Goal: Information Seeking & Learning: Learn about a topic

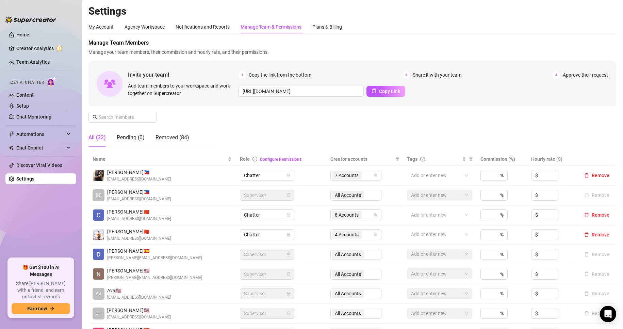
click at [153, 175] on span "[PERSON_NAME] 🇵🇭" at bounding box center [139, 171] width 64 height 7
click at [138, 173] on span "[PERSON_NAME] 🇵🇭" at bounding box center [139, 171] width 64 height 7
click at [147, 176] on span "[EMAIL_ADDRESS][DOMAIN_NAME]" at bounding box center [139, 179] width 64 height 6
click at [119, 171] on span "[PERSON_NAME] 🇵🇭" at bounding box center [139, 171] width 64 height 7
click at [31, 60] on link "Team Analytics" at bounding box center [32, 61] width 33 height 5
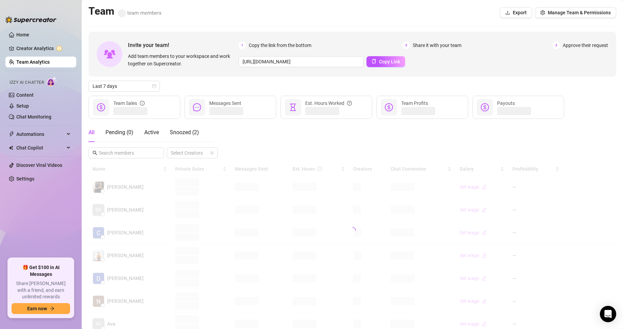
scroll to position [68, 0]
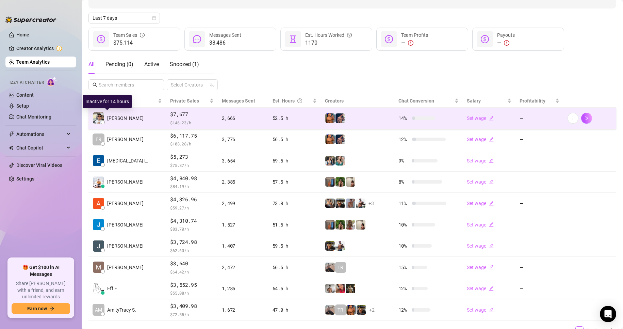
click at [122, 119] on span "[PERSON_NAME]" at bounding box center [125, 117] width 36 height 7
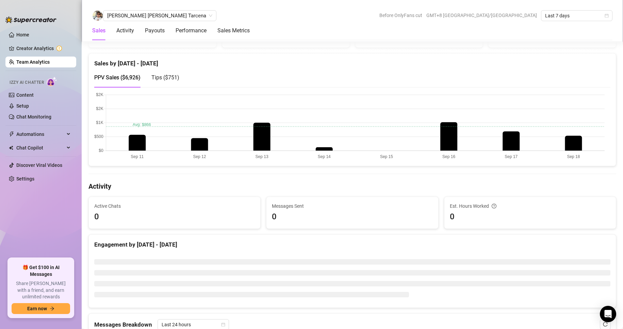
scroll to position [94, 0]
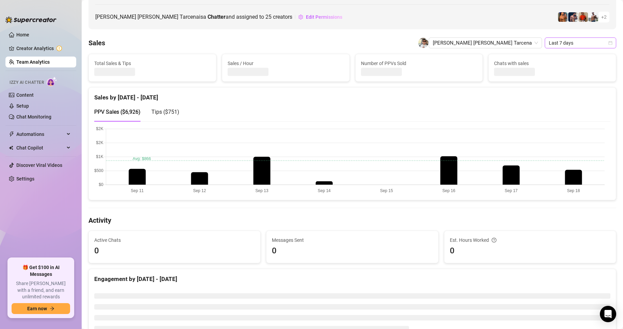
click at [554, 44] on span "Last 7 days" at bounding box center [580, 43] width 63 height 10
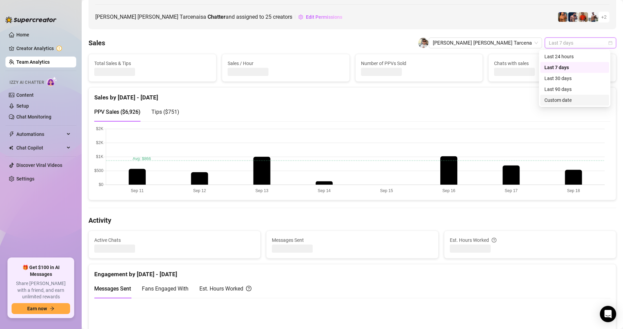
click at [555, 98] on div "Custom date" at bounding box center [574, 99] width 61 height 7
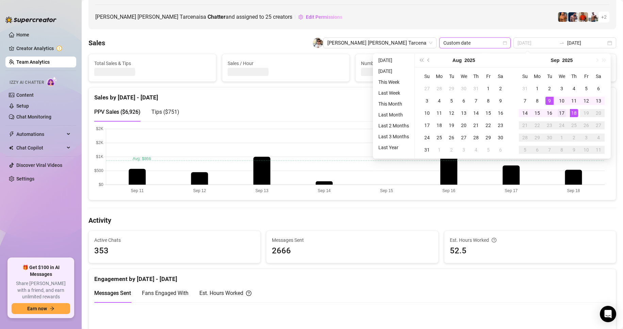
type input "[DATE]"
click at [560, 110] on div "17" at bounding box center [562, 113] width 8 height 8
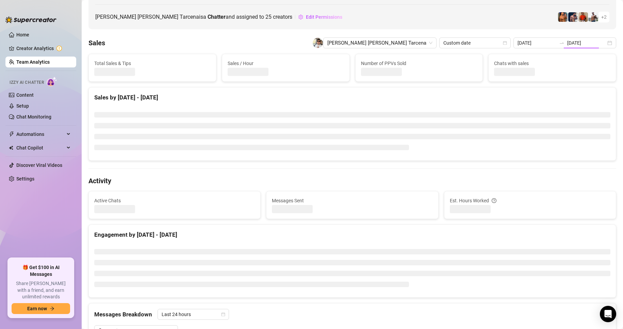
type input "[DATE]"
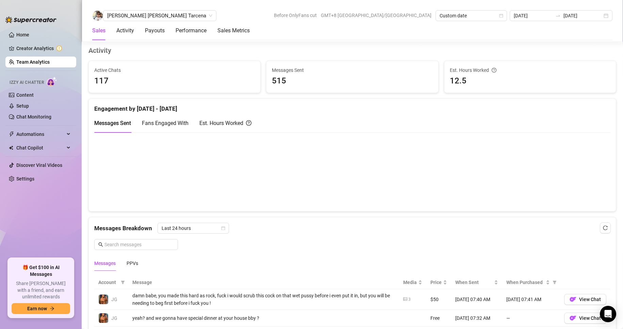
scroll to position [404, 0]
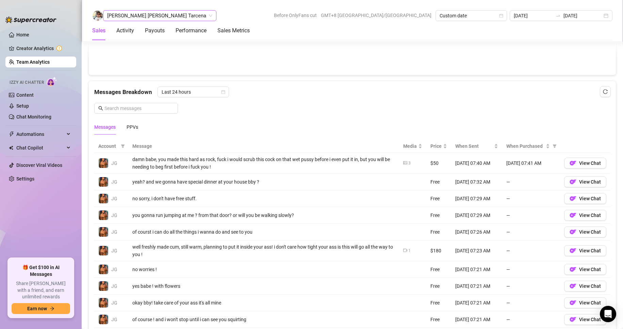
click at [121, 12] on span "[PERSON_NAME] [PERSON_NAME] Tarcena" at bounding box center [159, 16] width 105 height 10
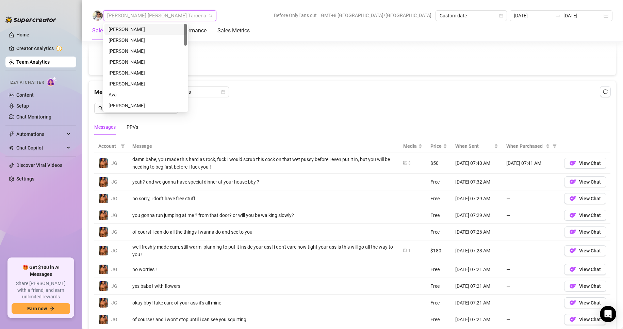
click at [124, 28] on div "[PERSON_NAME]" at bounding box center [146, 29] width 74 height 7
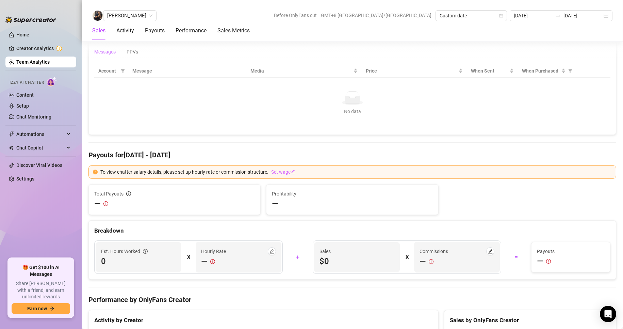
scroll to position [581, 0]
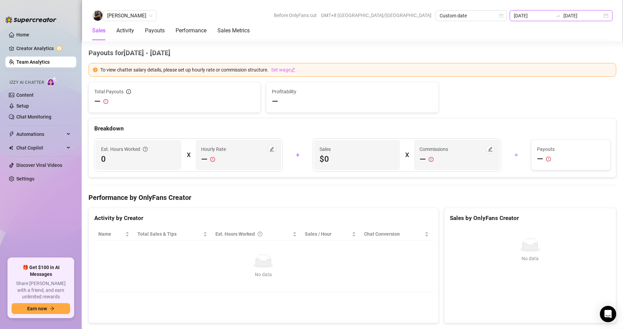
click at [532, 12] on input "[DATE]" at bounding box center [533, 15] width 39 height 7
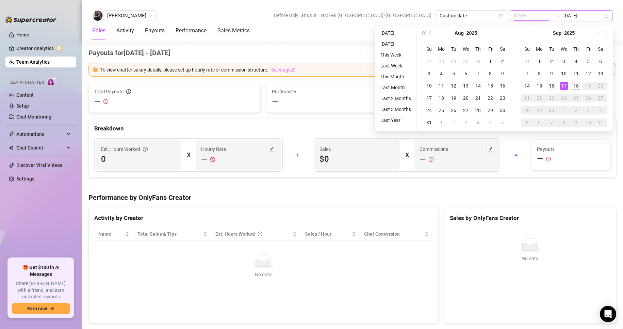
type input "[DATE]"
click at [549, 86] on div "16" at bounding box center [551, 86] width 8 height 8
click at [550, 85] on div "16" at bounding box center [551, 86] width 8 height 8
type input "[DATE]"
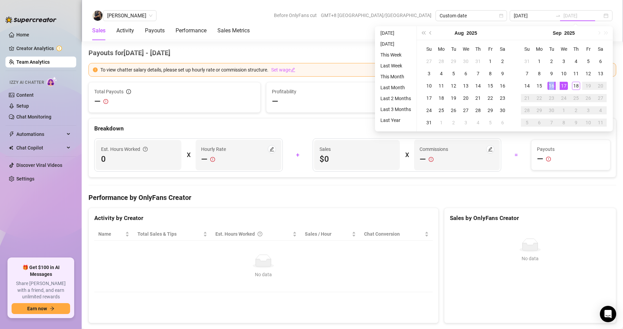
type input "[DATE]"
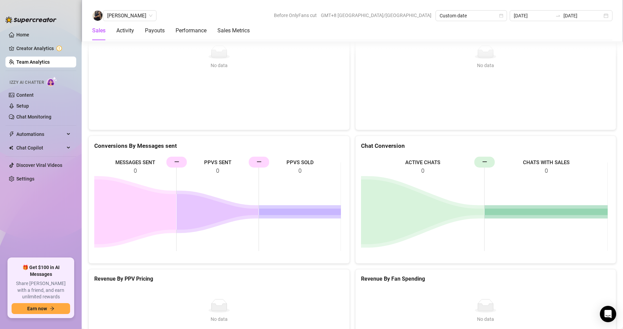
scroll to position [956, 0]
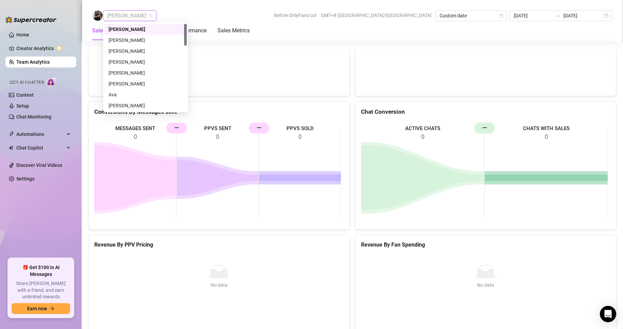
click at [130, 12] on span "[PERSON_NAME]" at bounding box center [129, 16] width 45 height 10
click at [132, 49] on div "[PERSON_NAME]" at bounding box center [146, 50] width 74 height 7
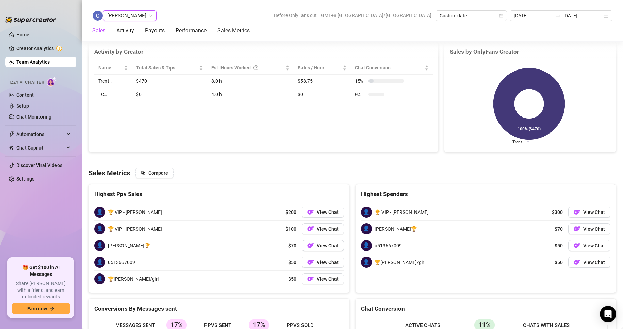
scroll to position [1061, 0]
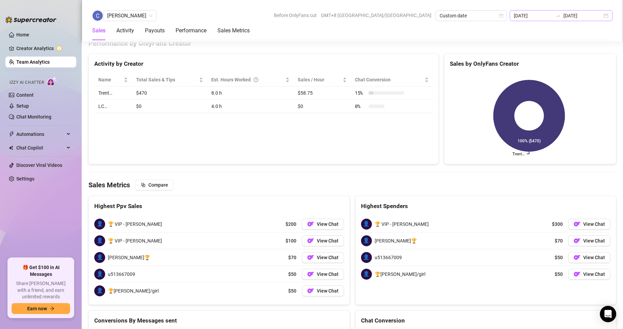
click at [533, 19] on div "[DATE] [DATE]" at bounding box center [561, 15] width 103 height 11
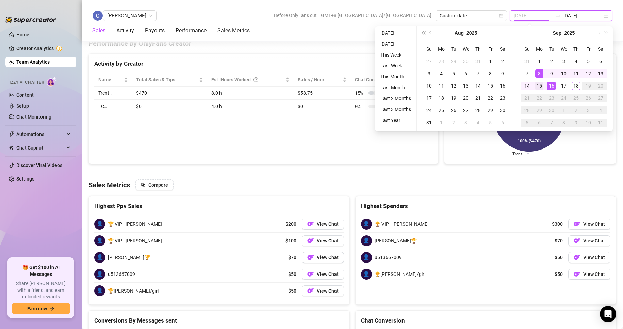
type input "[DATE]"
click at [540, 84] on div "15" at bounding box center [539, 86] width 8 height 8
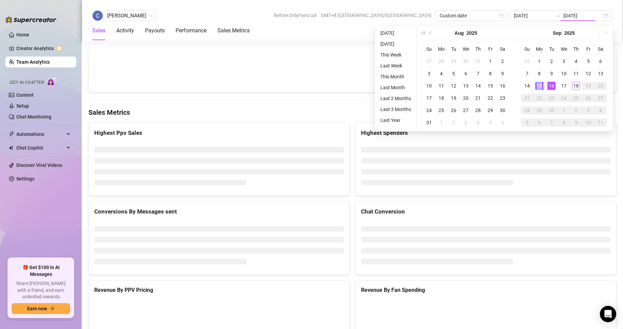
type input "[DATE]"
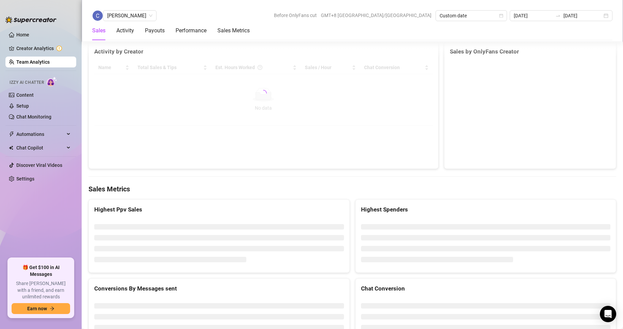
scroll to position [994, 0]
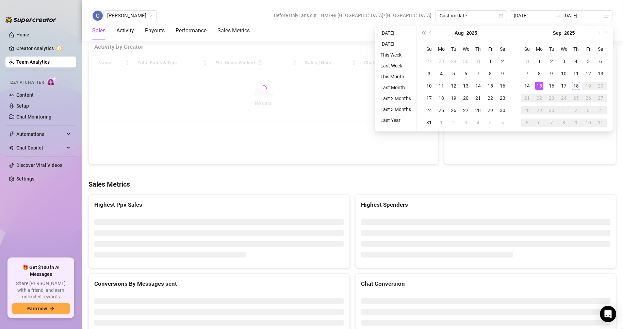
click at [287, 17] on div "[PERSON_NAME] Before OnlyFans cut GMT+8 [GEOGRAPHIC_DATA]/[GEOGRAPHIC_DATA] Cus…" at bounding box center [352, 15] width 520 height 11
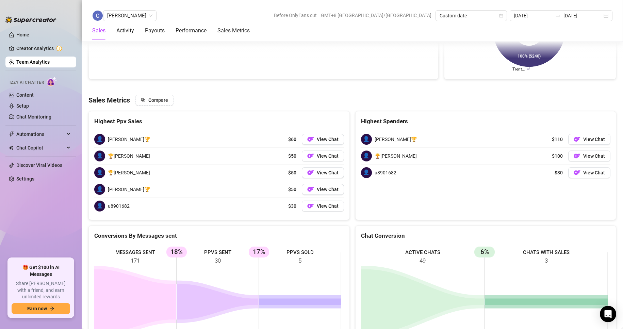
scroll to position [1010, 0]
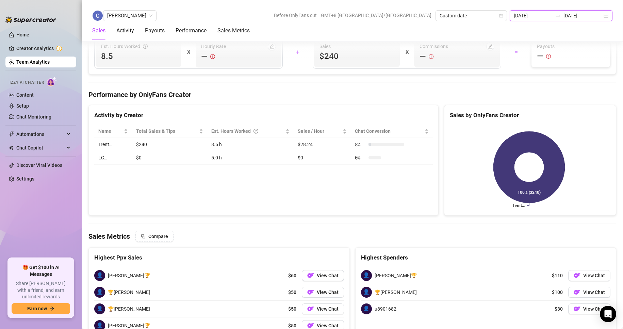
click at [541, 18] on input "[DATE]" at bounding box center [533, 15] width 39 height 7
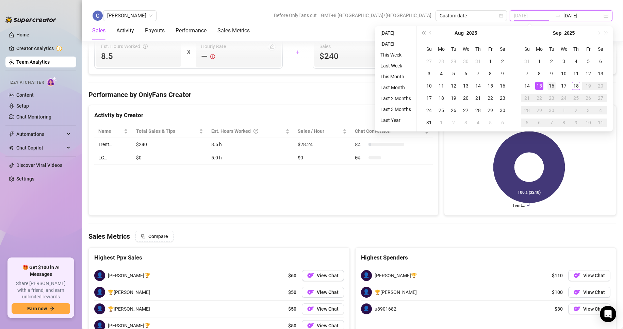
type input "[DATE]"
click at [547, 85] on div "16" at bounding box center [551, 86] width 8 height 8
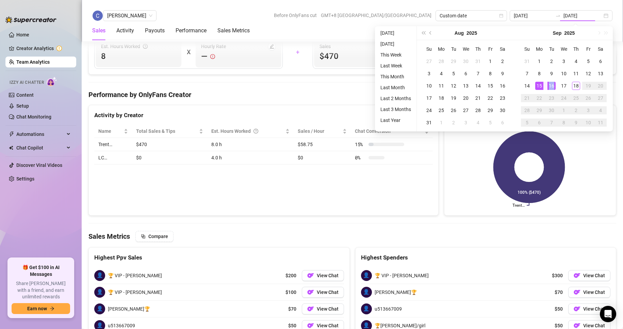
type input "[DATE]"
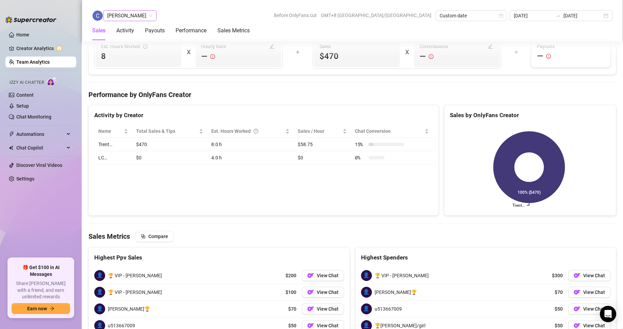
click at [152, 13] on span "[PERSON_NAME]" at bounding box center [129, 16] width 45 height 10
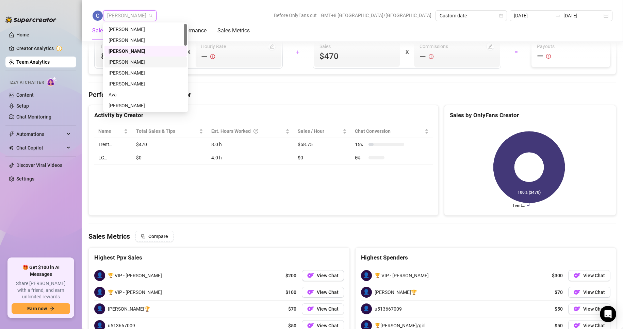
click at [122, 62] on div "[PERSON_NAME]" at bounding box center [146, 61] width 74 height 7
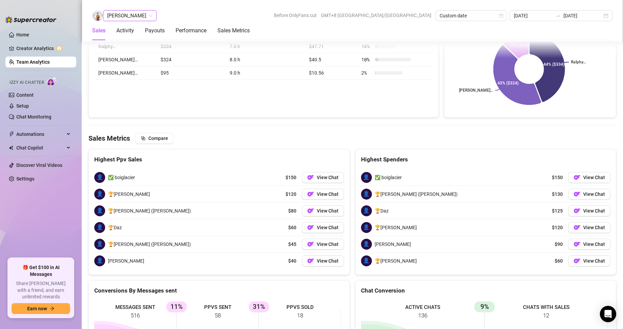
scroll to position [1031, 0]
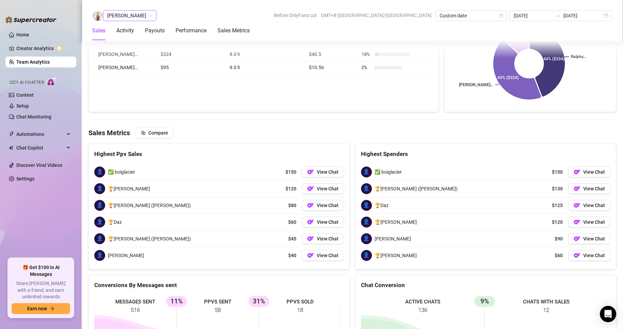
click at [121, 14] on span "[PERSON_NAME]" at bounding box center [129, 16] width 45 height 10
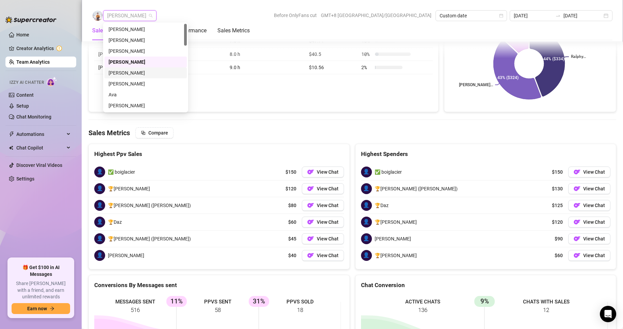
scroll to position [34, 0]
click at [118, 72] on div "[PERSON_NAME]" at bounding box center [146, 71] width 74 height 7
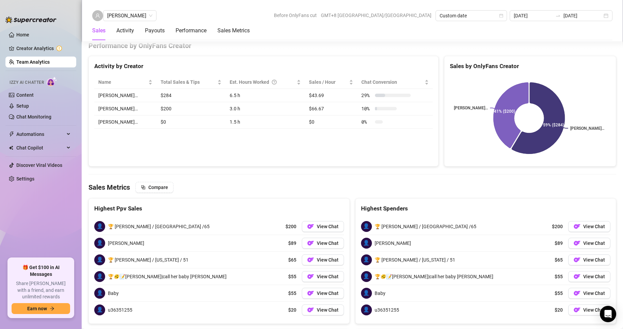
scroll to position [994, 0]
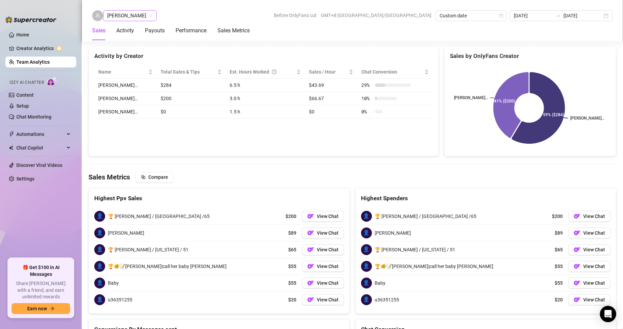
click at [119, 14] on span "[PERSON_NAME]" at bounding box center [129, 16] width 45 height 10
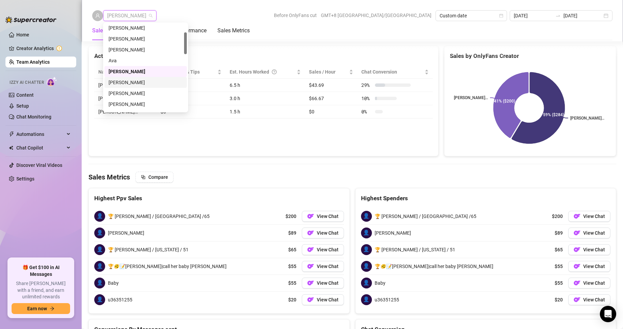
click at [120, 81] on div "[PERSON_NAME]" at bounding box center [146, 82] width 74 height 7
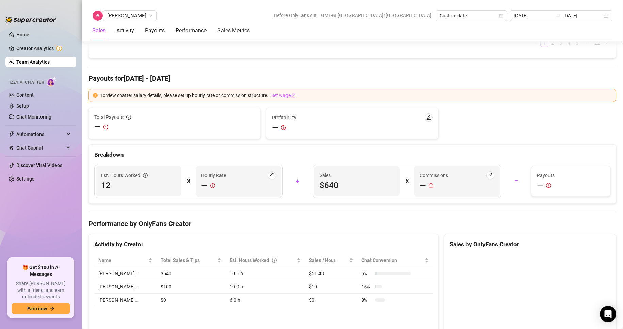
scroll to position [1045, 0]
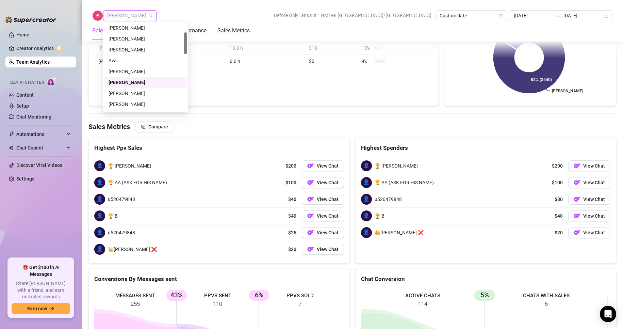
click at [127, 12] on span "[PERSON_NAME]" at bounding box center [129, 16] width 45 height 10
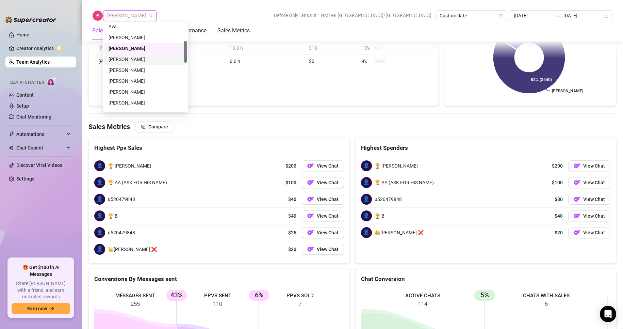
click at [119, 56] on div "[PERSON_NAME]" at bounding box center [146, 58] width 74 height 7
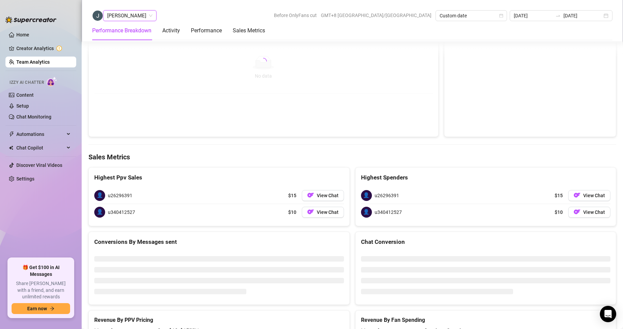
scroll to position [886, 0]
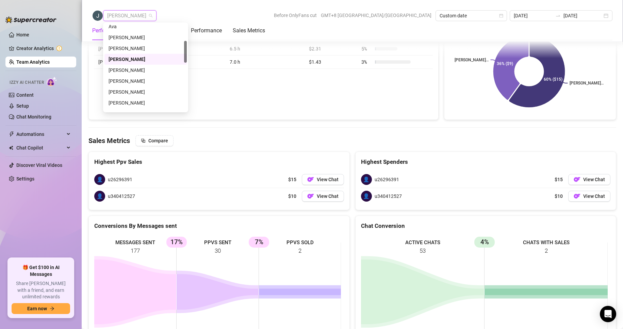
click at [129, 16] on span "[PERSON_NAME]" at bounding box center [129, 16] width 45 height 10
click at [128, 69] on div "[PERSON_NAME]" at bounding box center [146, 69] width 74 height 7
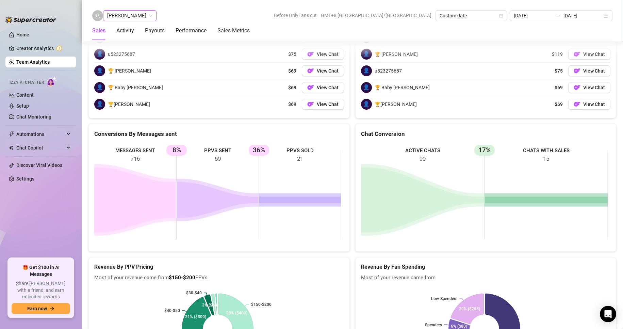
scroll to position [1075, 0]
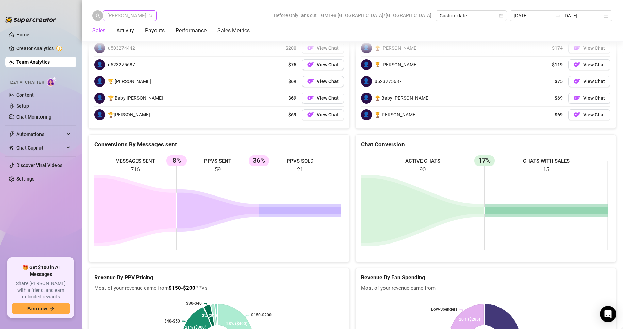
click at [134, 15] on span "[PERSON_NAME]" at bounding box center [129, 16] width 45 height 10
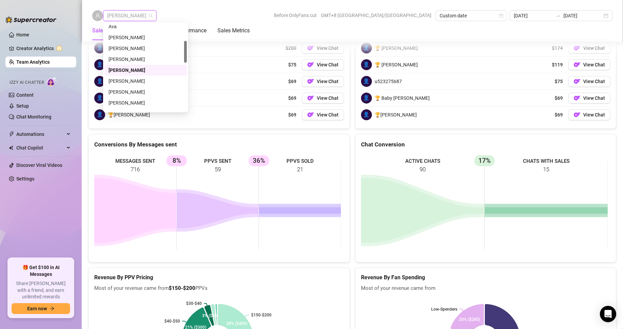
scroll to position [102, 0]
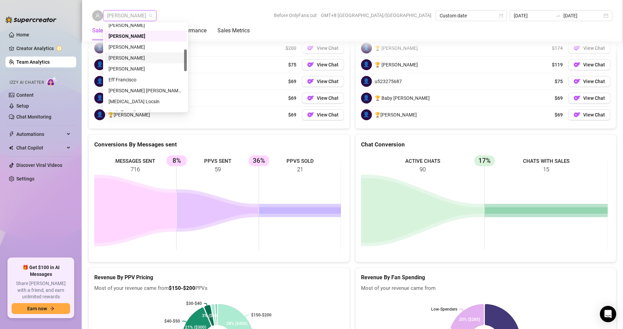
click at [118, 58] on div "[PERSON_NAME]" at bounding box center [146, 57] width 74 height 7
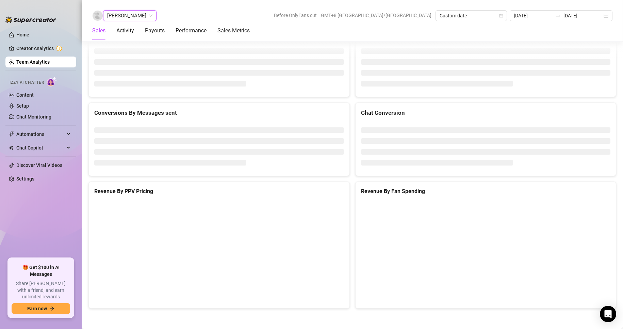
click at [124, 14] on span "[PERSON_NAME]" at bounding box center [129, 16] width 45 height 10
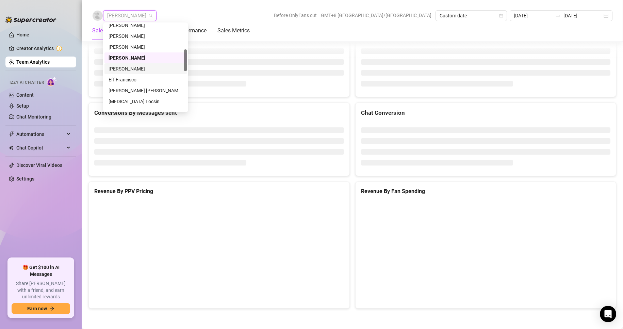
click at [116, 67] on div "[PERSON_NAME]" at bounding box center [146, 68] width 74 height 7
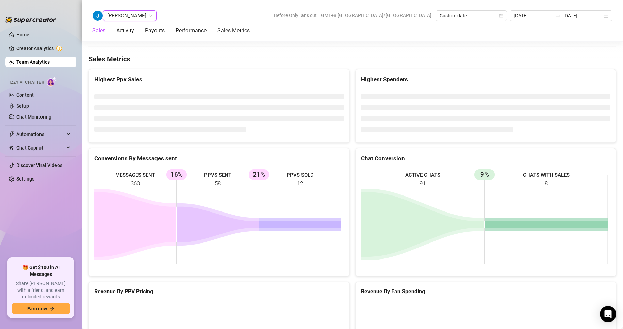
scroll to position [1090, 0]
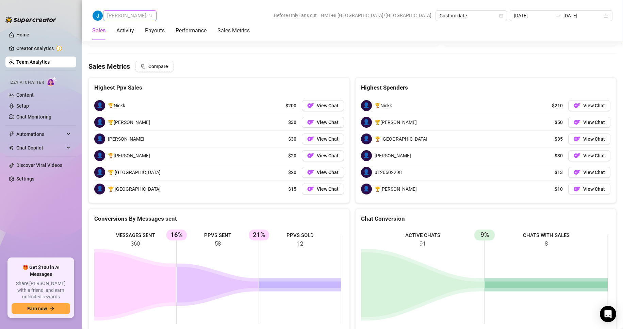
click at [121, 17] on span "[PERSON_NAME]" at bounding box center [129, 16] width 45 height 10
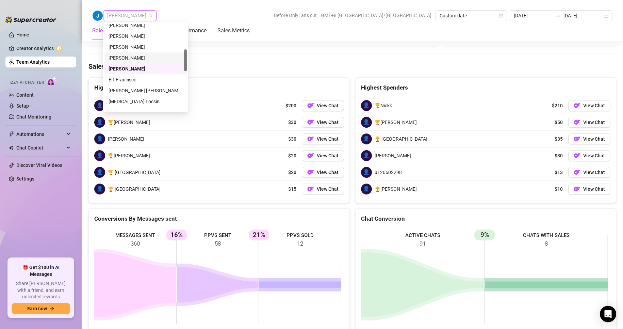
scroll to position [136, 0]
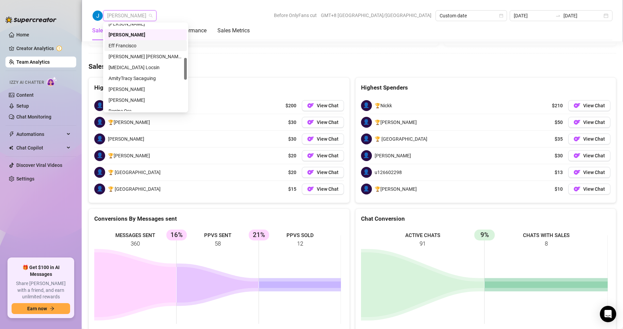
click at [121, 45] on div "Eff Francisco" at bounding box center [146, 45] width 74 height 7
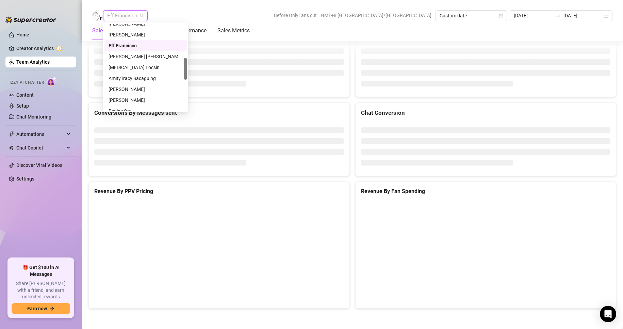
click at [120, 15] on span "Eff Francisco" at bounding box center [125, 16] width 36 height 10
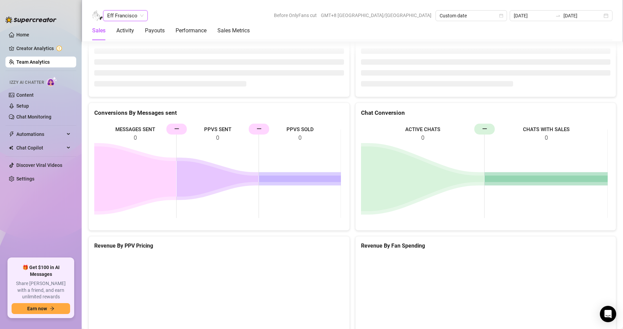
click at [179, 9] on div "Eff [PERSON_NAME] Eff [PERSON_NAME] Before OnlyFans cut GMT+8 [GEOGRAPHIC_DATA]…" at bounding box center [352, 21] width 541 height 42
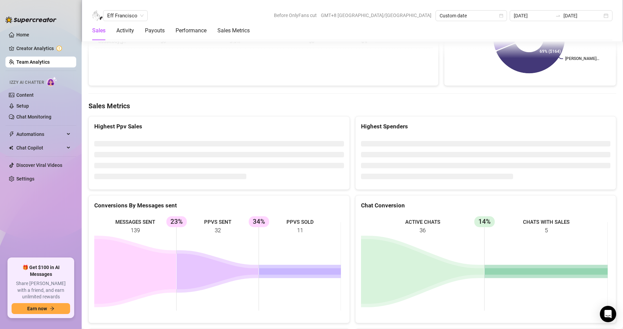
scroll to position [1058, 0]
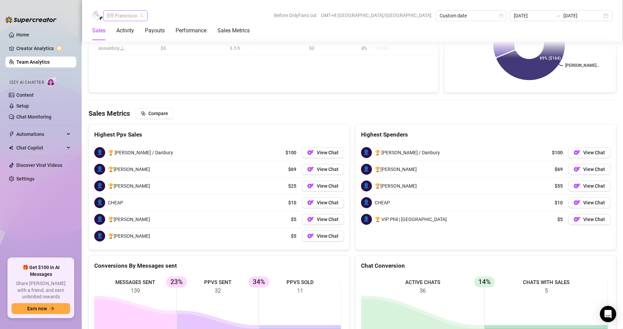
click at [118, 12] on span "Eff Francisco" at bounding box center [125, 16] width 36 height 10
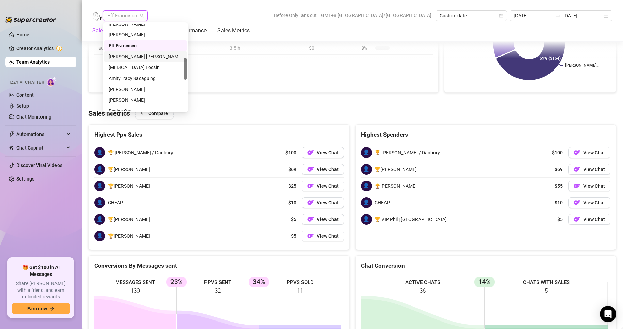
click at [128, 57] on div "[PERSON_NAME] [PERSON_NAME] Tarcena" at bounding box center [146, 56] width 74 height 7
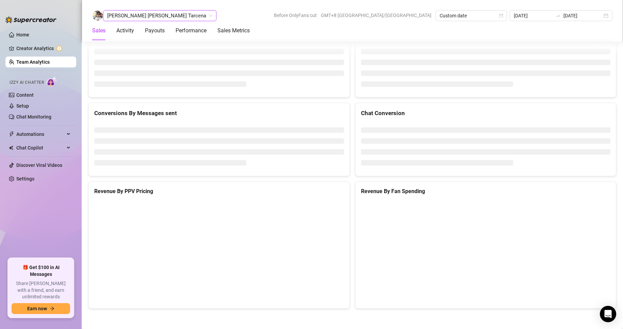
scroll to position [1050, 0]
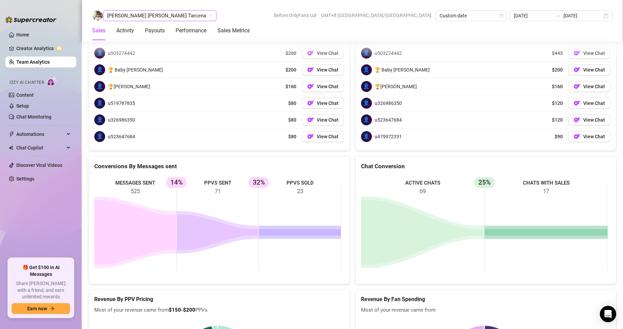
click at [125, 12] on span "[PERSON_NAME] [PERSON_NAME] Tarcena" at bounding box center [159, 16] width 105 height 10
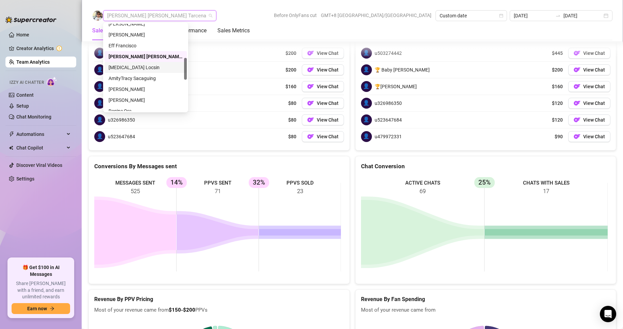
scroll to position [170, 0]
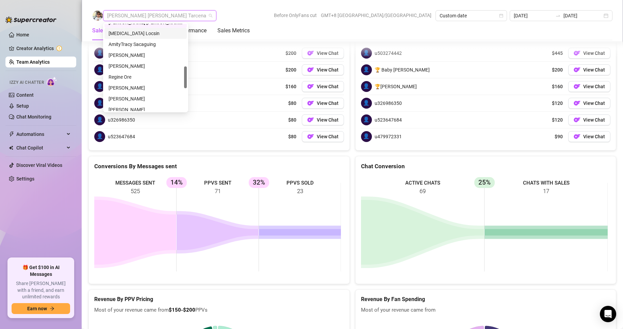
click at [116, 33] on div "[MEDICAL_DATA] Locsin" at bounding box center [146, 33] width 74 height 7
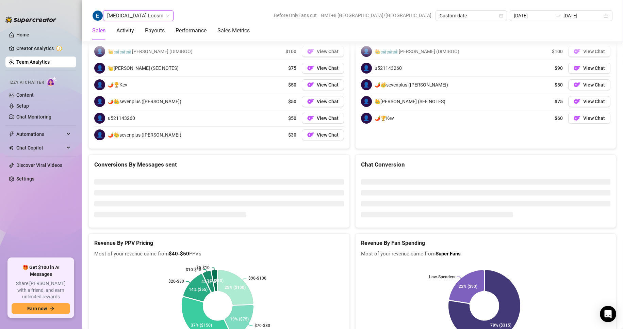
scroll to position [1046, 0]
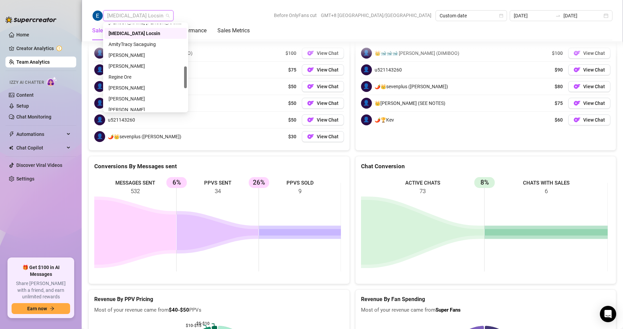
click at [122, 17] on span "[MEDICAL_DATA] Locsin" at bounding box center [138, 16] width 62 height 10
click at [125, 44] on div "AmityTracy Sacaguing" at bounding box center [146, 43] width 74 height 7
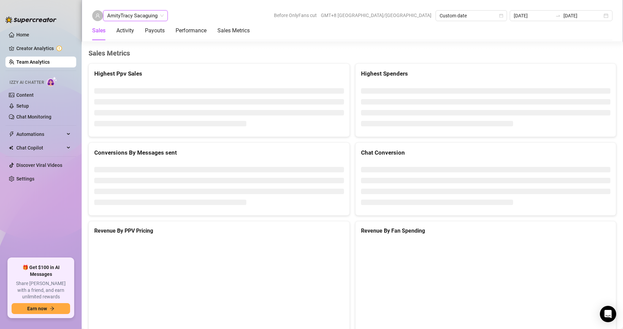
scroll to position [911, 0]
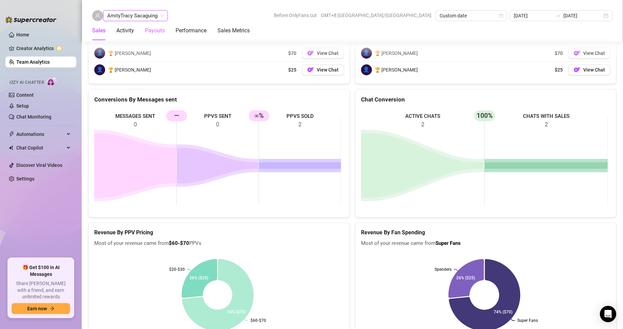
click at [151, 19] on span "AmityTracy Sacaguing" at bounding box center [135, 16] width 56 height 10
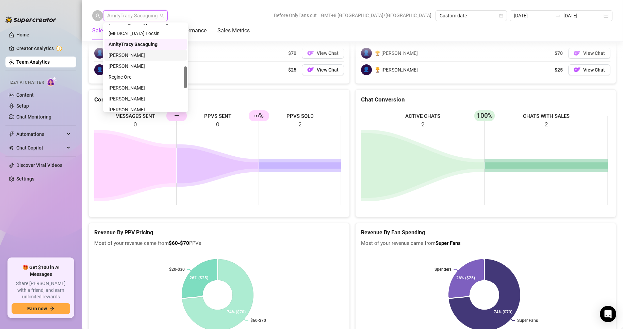
click at [126, 57] on div "[PERSON_NAME]" at bounding box center [146, 54] width 74 height 7
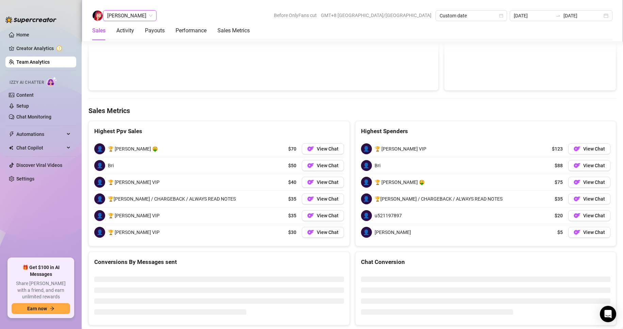
scroll to position [1077, 0]
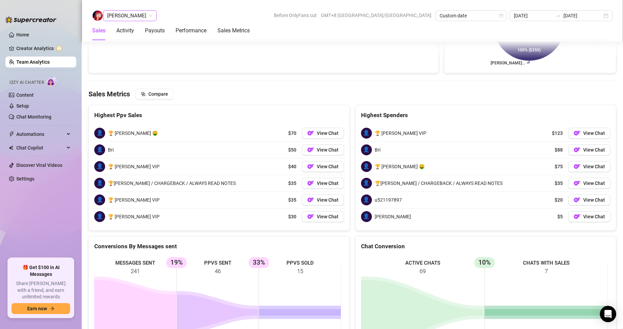
click at [133, 19] on span "[PERSON_NAME]" at bounding box center [129, 16] width 45 height 10
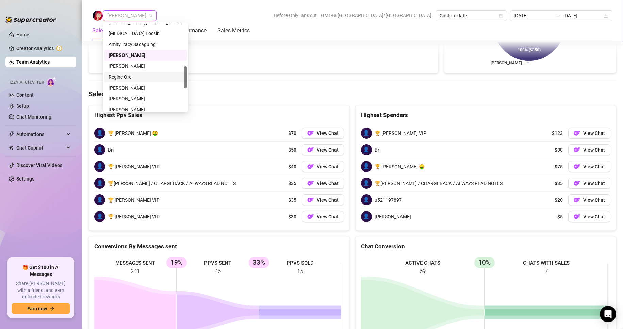
click at [121, 77] on div "Regine Ore" at bounding box center [146, 76] width 74 height 7
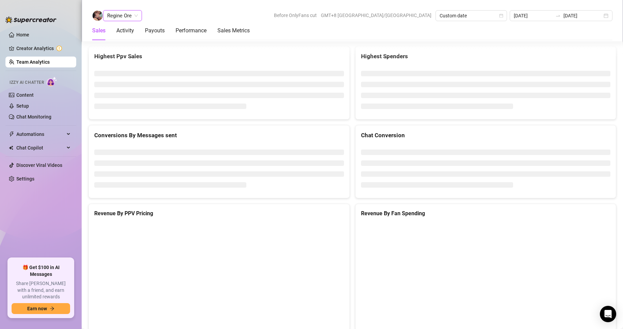
scroll to position [901, 0]
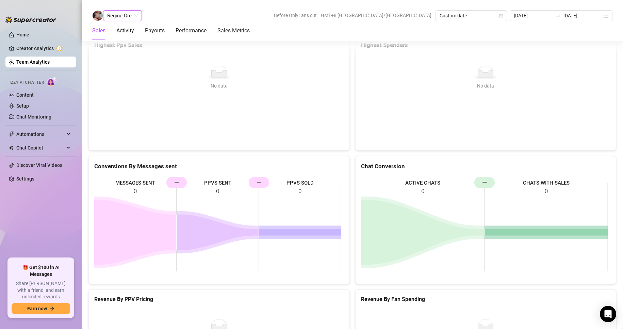
click at [125, 16] on span "Regine Ore" at bounding box center [122, 16] width 31 height 10
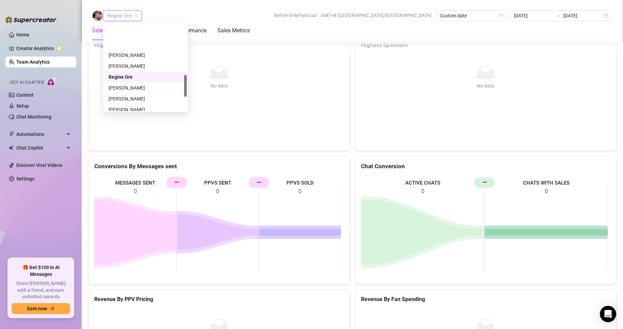
scroll to position [204, 0]
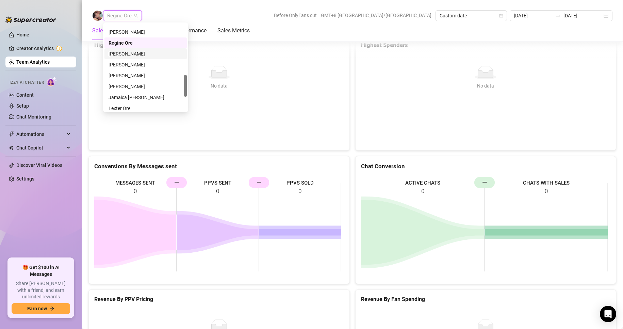
click at [126, 53] on div "[PERSON_NAME]" at bounding box center [146, 53] width 74 height 7
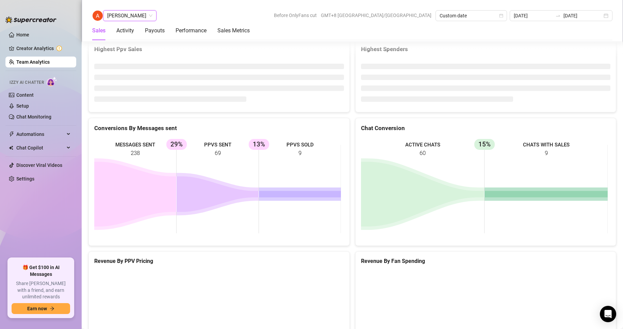
scroll to position [1152, 0]
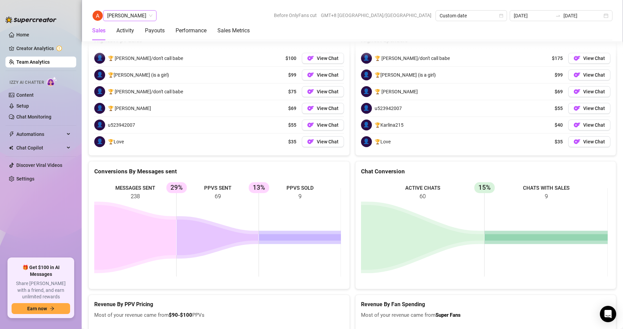
click at [135, 19] on span "[PERSON_NAME]" at bounding box center [129, 16] width 45 height 10
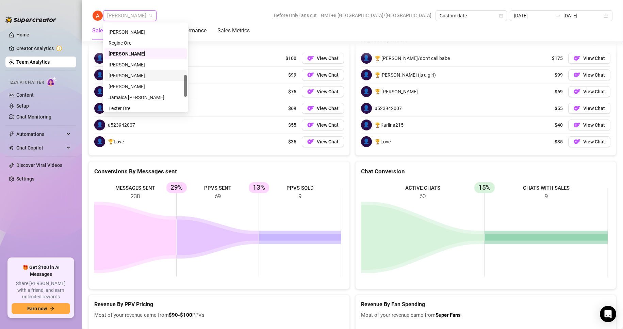
scroll to position [238, 0]
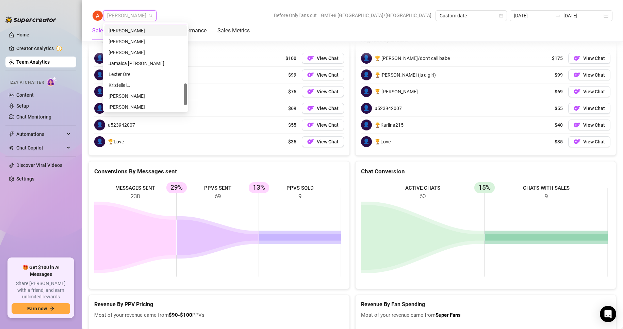
click at [119, 33] on div "[PERSON_NAME]" at bounding box center [146, 30] width 74 height 7
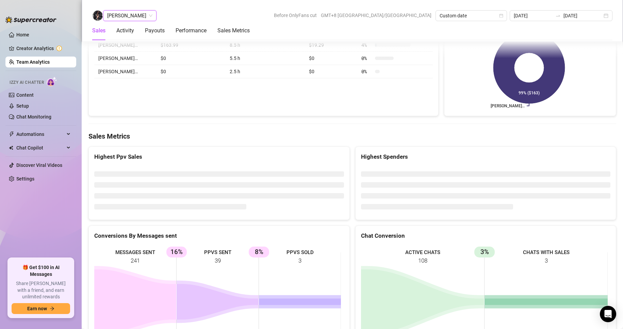
scroll to position [1045, 0]
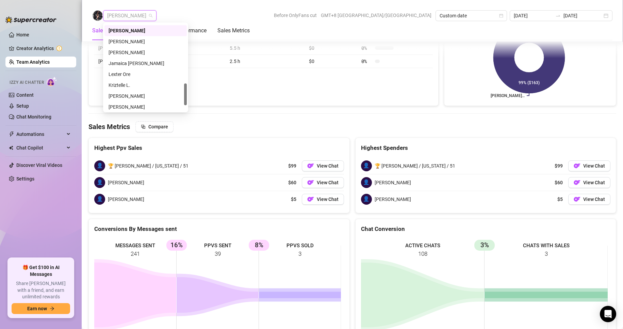
click at [128, 16] on span "[PERSON_NAME]" at bounding box center [129, 16] width 45 height 10
click at [127, 50] on div "[PERSON_NAME]" at bounding box center [146, 52] width 74 height 7
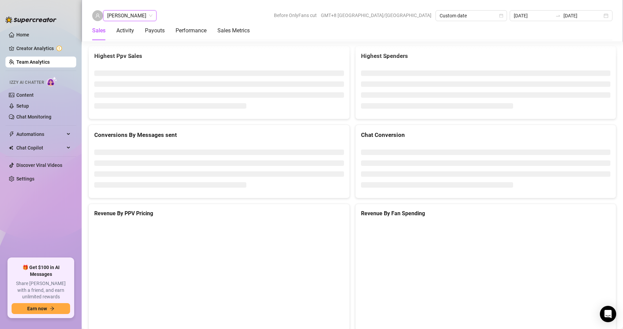
click at [129, 18] on span "[PERSON_NAME]" at bounding box center [129, 16] width 45 height 10
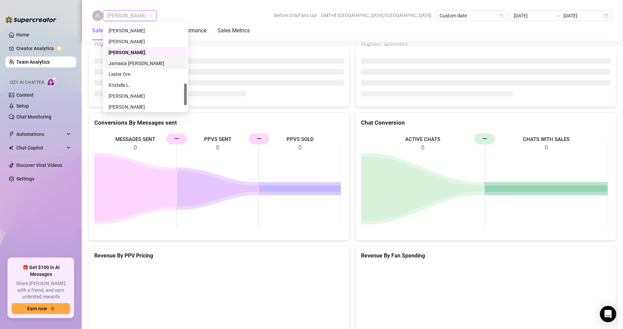
click at [131, 62] on div "Jamaica [PERSON_NAME]" at bounding box center [146, 63] width 74 height 7
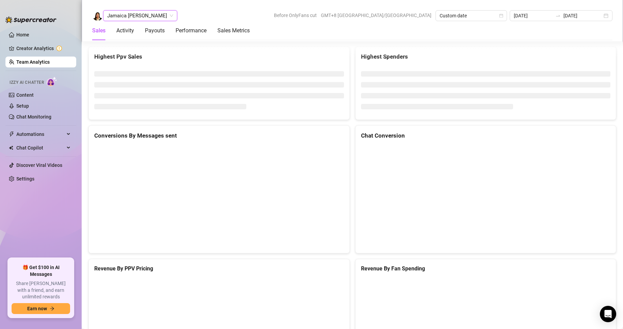
scroll to position [1145, 0]
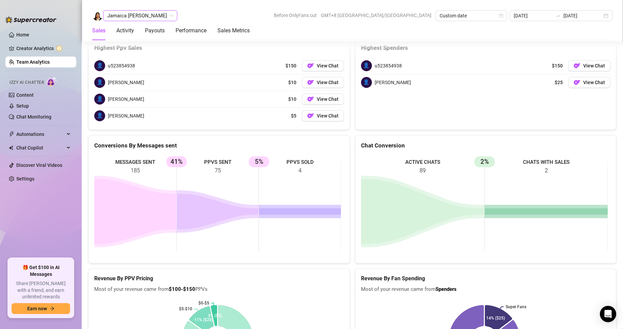
click at [138, 15] on span "Jamaica [PERSON_NAME]" at bounding box center [140, 16] width 66 height 10
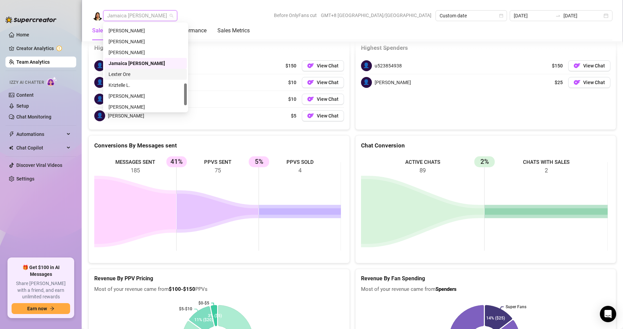
click at [126, 72] on div "Lexter Ore" at bounding box center [146, 73] width 74 height 7
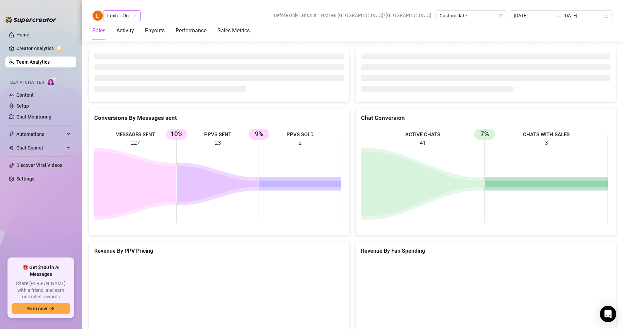
scroll to position [1040, 0]
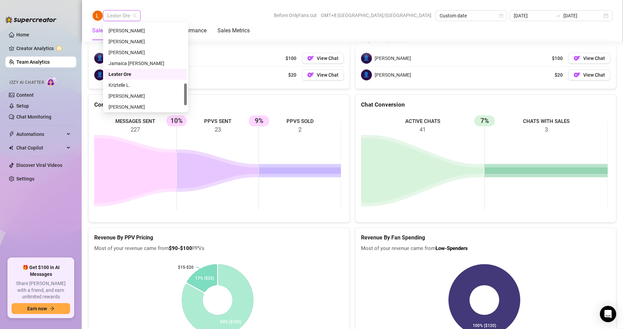
click at [113, 14] on span "Lexter Ore" at bounding box center [121, 16] width 29 height 10
click at [126, 83] on div "Kriztelle L." at bounding box center [146, 84] width 74 height 7
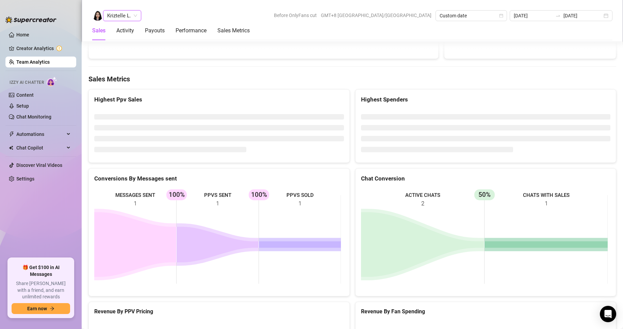
scroll to position [1031, 0]
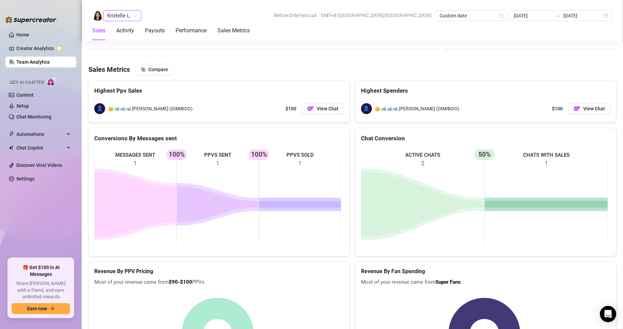
click at [131, 17] on span "Kriztelle L." at bounding box center [122, 16] width 30 height 10
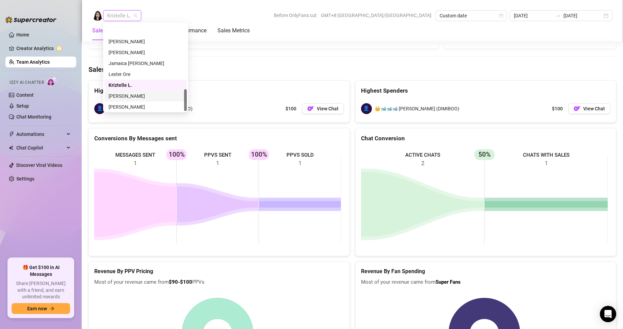
scroll to position [261, 0]
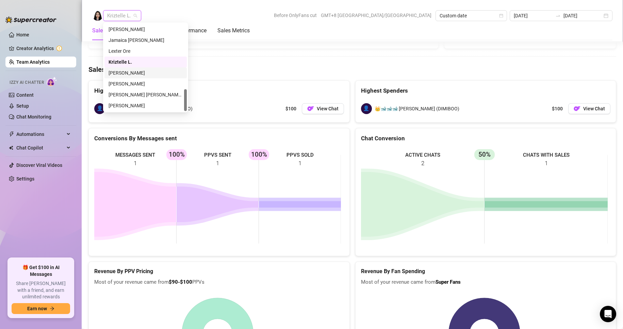
click at [126, 74] on div "[PERSON_NAME]" at bounding box center [146, 72] width 74 height 7
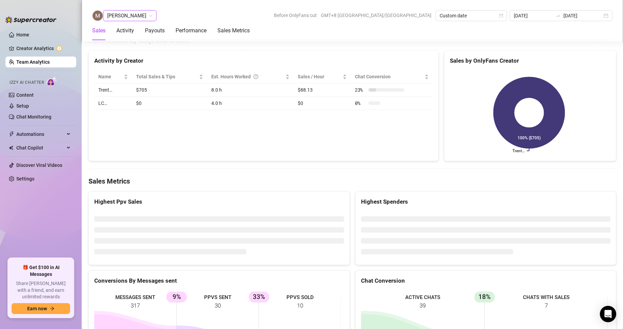
scroll to position [1036, 0]
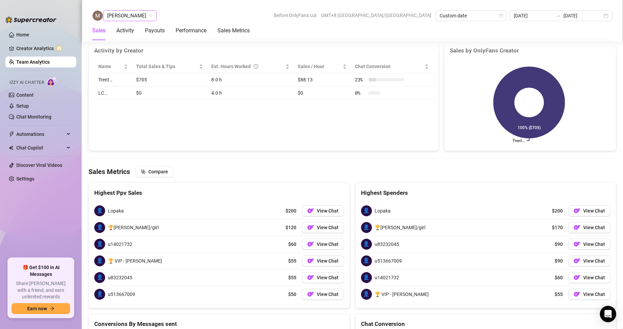
click at [117, 19] on span "[PERSON_NAME]" at bounding box center [129, 16] width 45 height 10
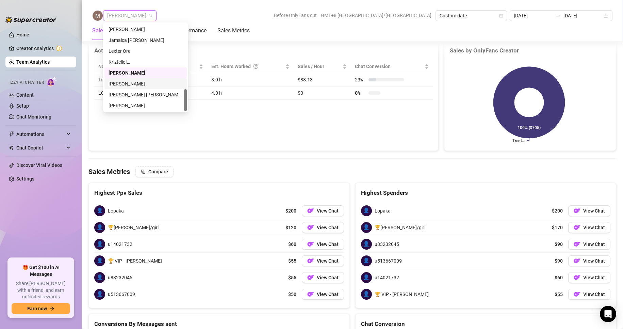
click at [122, 82] on div "[PERSON_NAME]" at bounding box center [146, 83] width 74 height 7
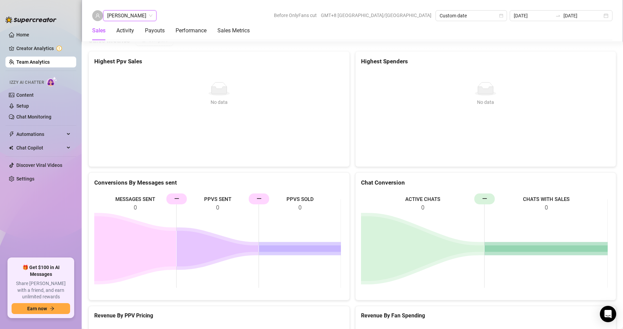
scroll to position [1008, 0]
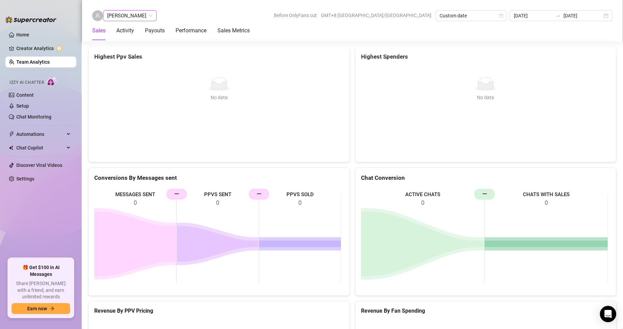
click at [126, 21] on div "[PERSON_NAME]" at bounding box center [129, 15] width 53 height 11
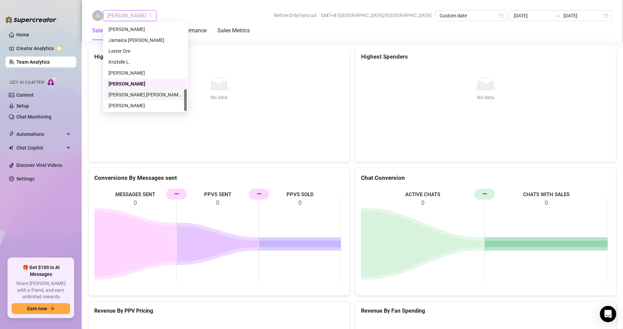
click at [129, 94] on div "[PERSON_NAME] [PERSON_NAME] Tayre" at bounding box center [146, 94] width 74 height 7
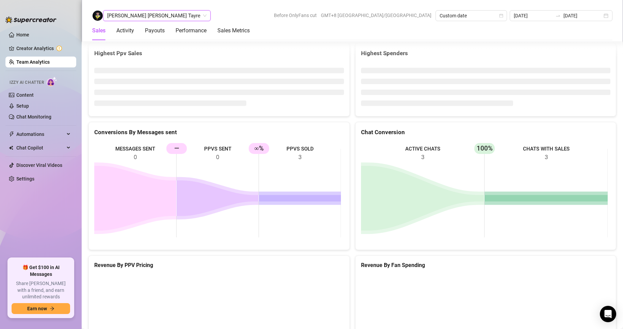
scroll to position [901, 0]
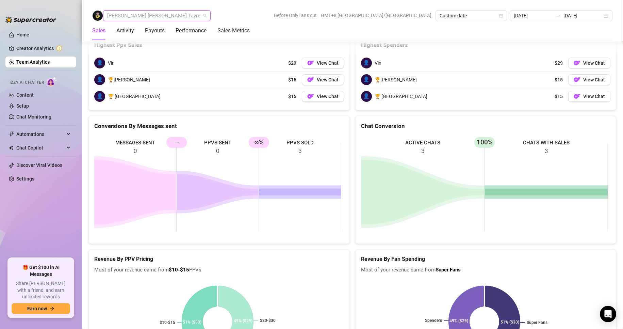
click at [145, 19] on span "[PERSON_NAME] [PERSON_NAME] Tayre" at bounding box center [156, 16] width 99 height 10
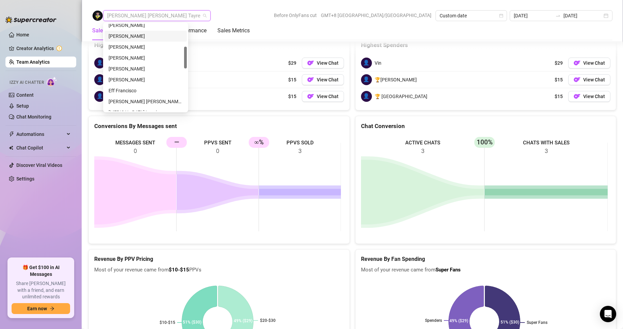
scroll to position [0, 0]
click at [127, 30] on div "[PERSON_NAME]" at bounding box center [146, 29] width 74 height 7
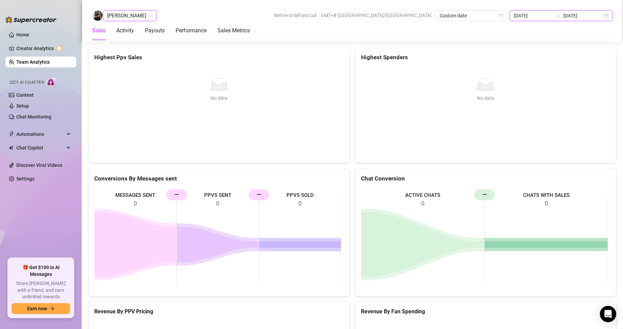
click at [553, 13] on input "[DATE]" at bounding box center [533, 15] width 39 height 7
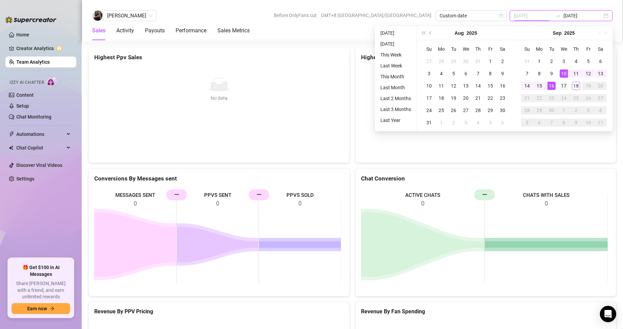
type input "[DATE]"
click at [563, 85] on div "17" at bounding box center [564, 86] width 8 height 8
type input "[DATE]"
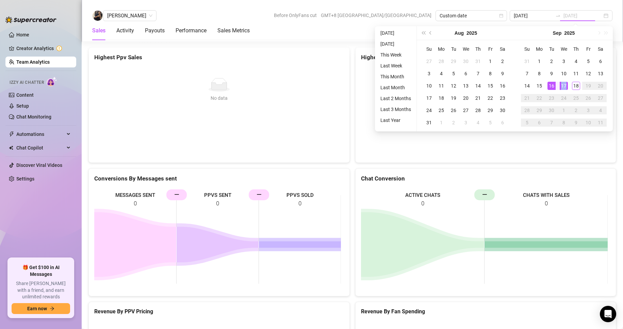
type input "[DATE]"
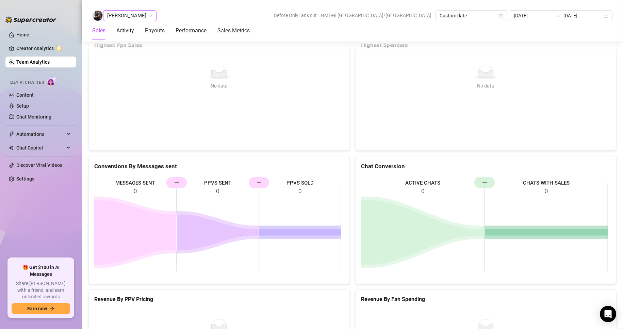
click at [117, 14] on span "[PERSON_NAME]" at bounding box center [129, 16] width 45 height 10
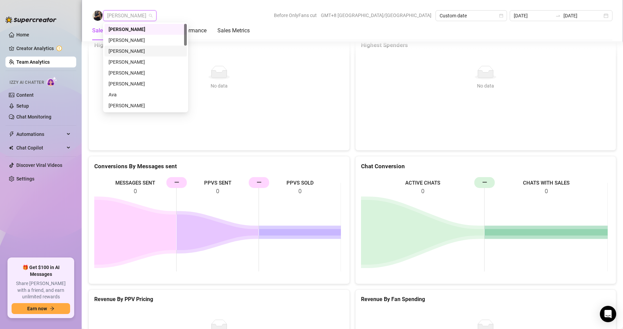
drag, startPoint x: 124, startPoint y: 49, endPoint x: 144, endPoint y: 49, distance: 20.8
click at [123, 49] on div "[PERSON_NAME]" at bounding box center [146, 50] width 74 height 7
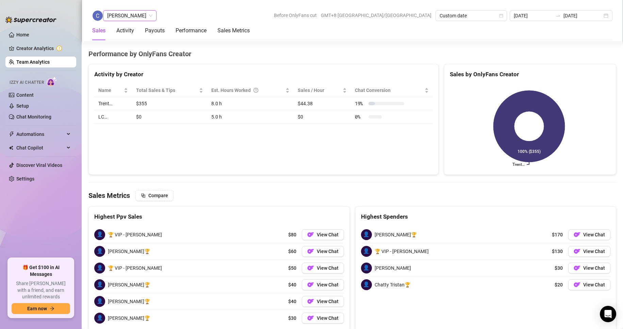
scroll to position [1056, 0]
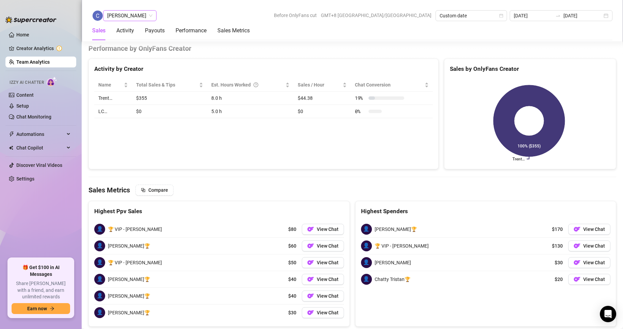
click at [134, 16] on span "[PERSON_NAME]" at bounding box center [129, 16] width 45 height 10
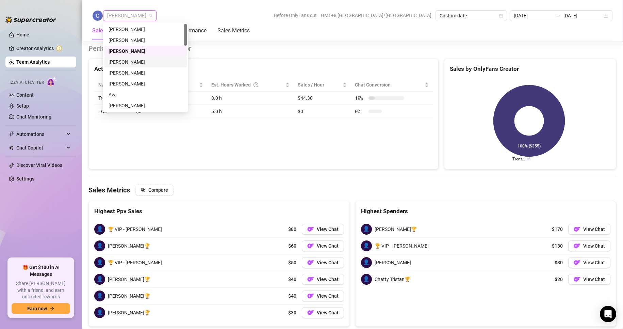
click at [129, 61] on div "[PERSON_NAME]" at bounding box center [146, 61] width 74 height 7
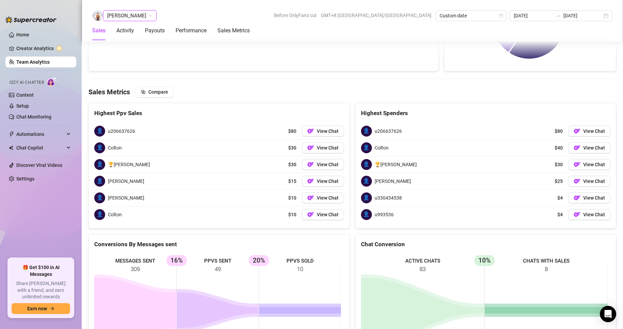
scroll to position [1077, 0]
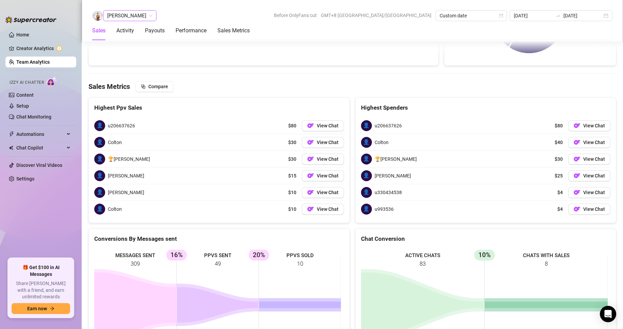
click at [119, 12] on span "[PERSON_NAME]" at bounding box center [129, 16] width 45 height 10
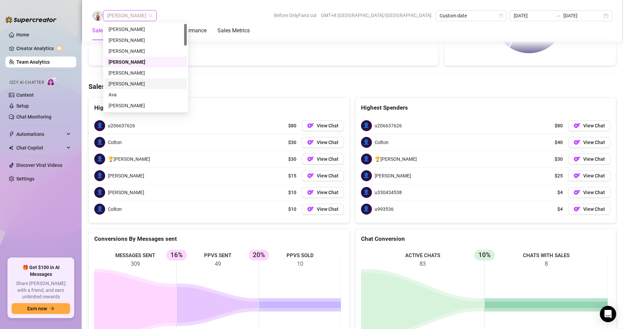
scroll to position [34, 0]
click at [124, 71] on div "[PERSON_NAME]" at bounding box center [146, 71] width 74 height 7
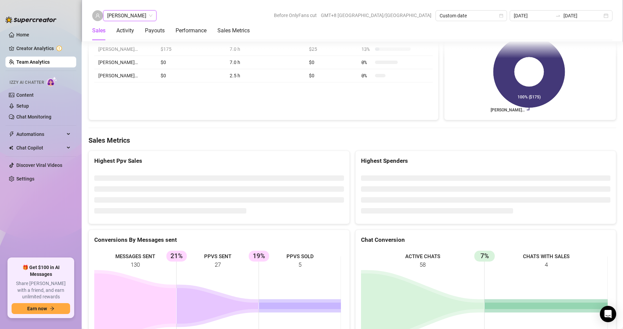
scroll to position [1040, 0]
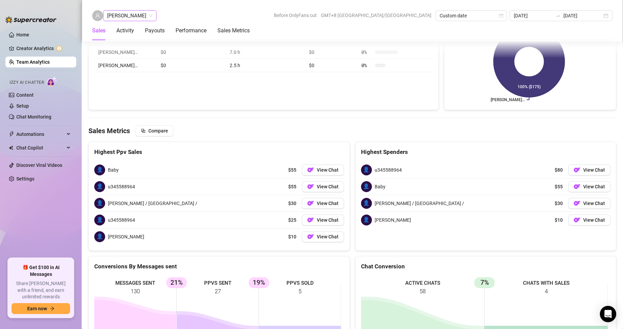
click at [124, 15] on span "[PERSON_NAME]" at bounding box center [129, 16] width 45 height 10
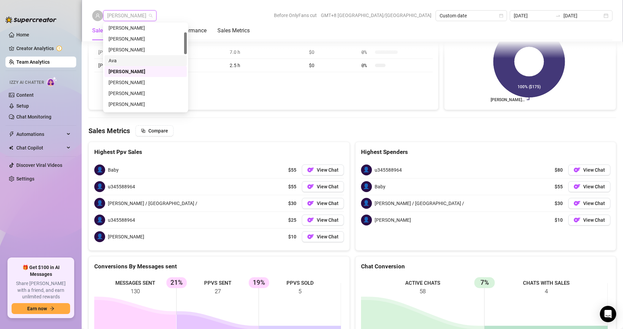
scroll to position [68, 0]
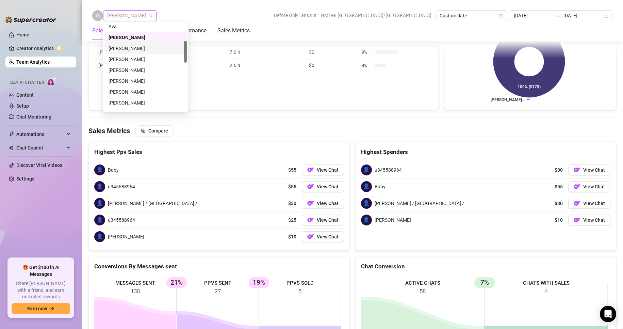
click at [120, 47] on div "[PERSON_NAME]" at bounding box center [146, 48] width 74 height 7
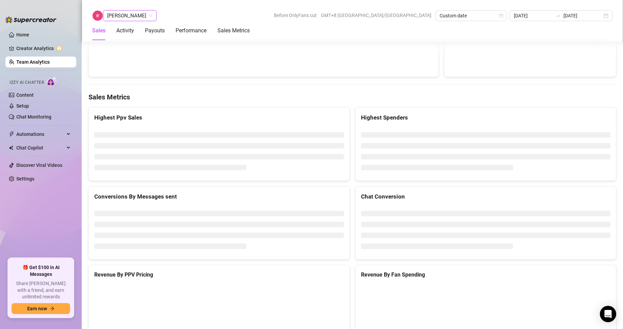
scroll to position [1091, 0]
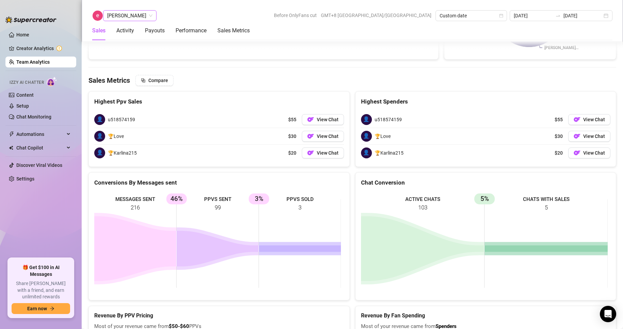
click at [126, 14] on span "[PERSON_NAME]" at bounding box center [129, 16] width 45 height 10
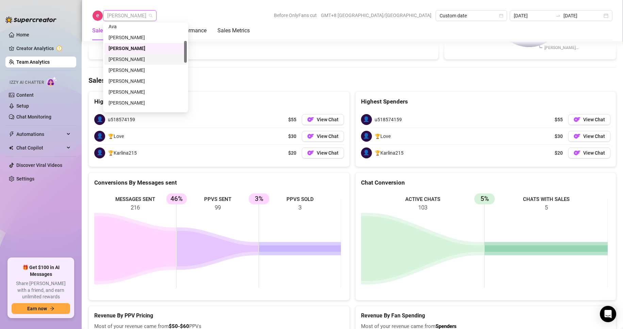
click at [132, 58] on div "[PERSON_NAME]" at bounding box center [146, 58] width 74 height 7
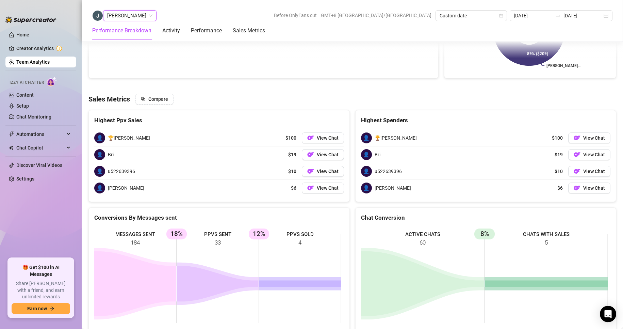
scroll to position [932, 0]
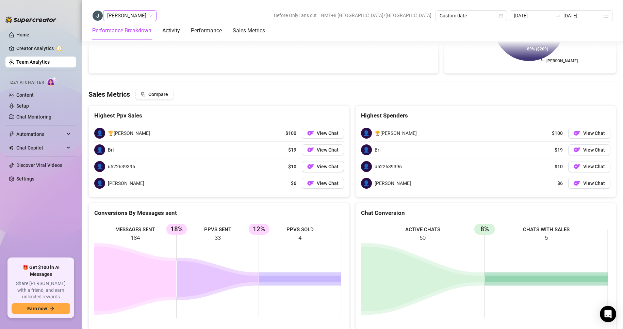
click at [126, 16] on span "[PERSON_NAME]" at bounding box center [129, 16] width 45 height 10
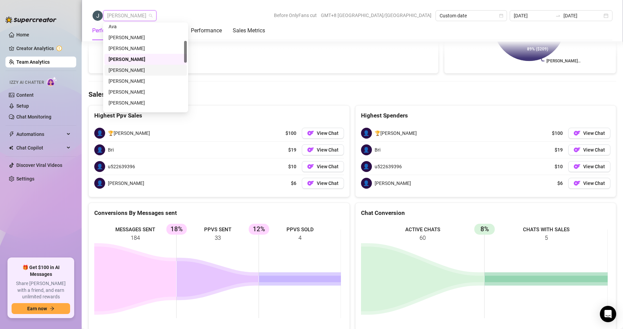
click at [130, 70] on div "[PERSON_NAME]" at bounding box center [146, 69] width 74 height 7
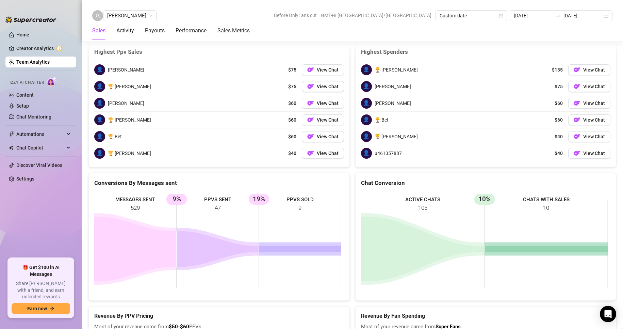
scroll to position [1002, 0]
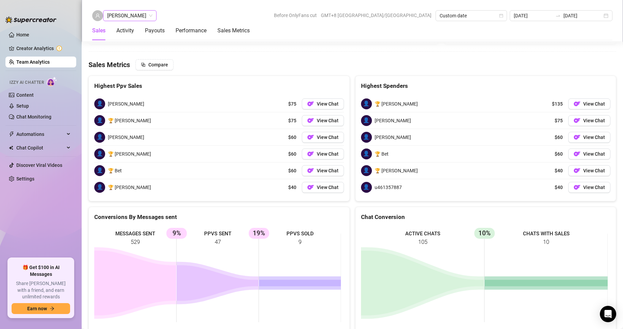
click at [124, 19] on span "[PERSON_NAME]" at bounding box center [129, 16] width 45 height 10
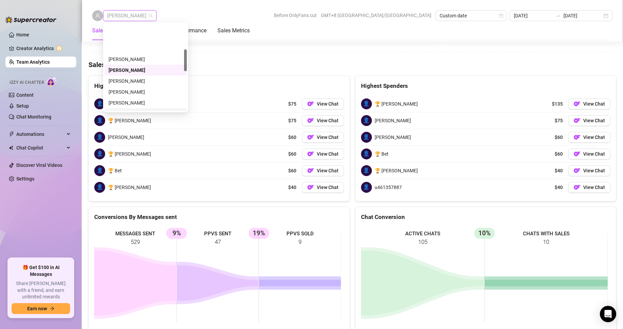
scroll to position [102, 0]
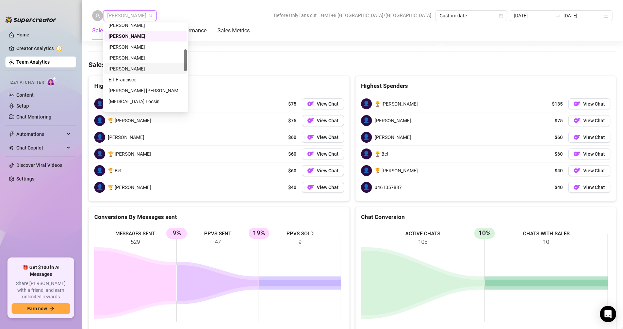
click at [118, 67] on div "[PERSON_NAME]" at bounding box center [146, 68] width 74 height 7
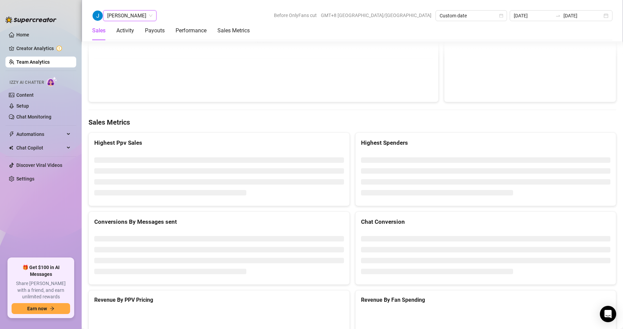
scroll to position [1051, 0]
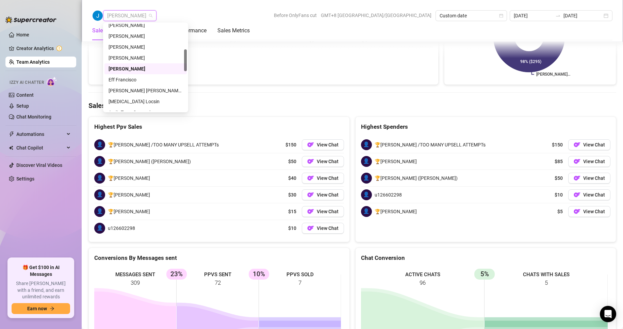
click at [124, 14] on span "[PERSON_NAME]" at bounding box center [129, 16] width 45 height 10
drag, startPoint x: 123, startPoint y: 83, endPoint x: 122, endPoint y: 79, distance: 4.2
click at [122, 80] on div "Eff Francisco" at bounding box center [146, 79] width 74 height 7
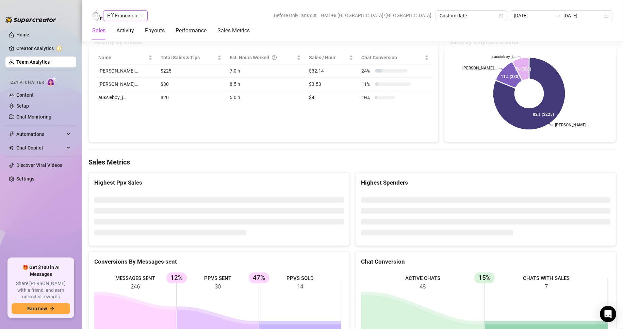
scroll to position [1019, 0]
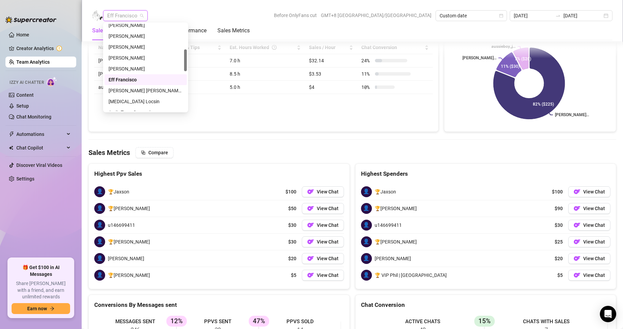
click at [125, 16] on span "Eff Francisco" at bounding box center [125, 16] width 36 height 10
click at [125, 88] on div "[PERSON_NAME] [PERSON_NAME] Tarcena" at bounding box center [146, 90] width 74 height 7
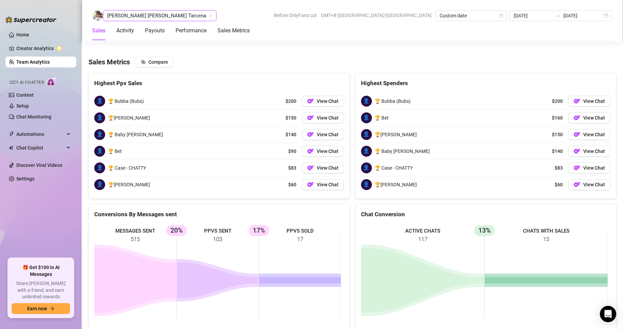
scroll to position [1010, 0]
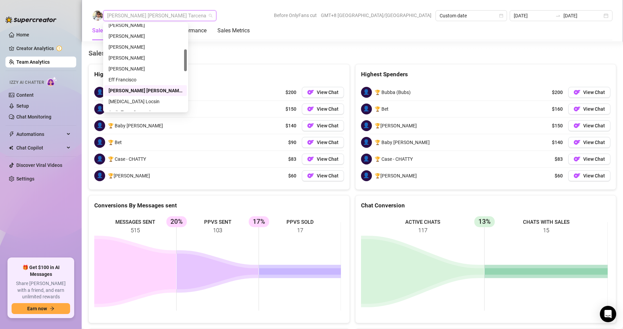
click at [133, 16] on span "[PERSON_NAME] [PERSON_NAME] Tarcena" at bounding box center [159, 16] width 105 height 10
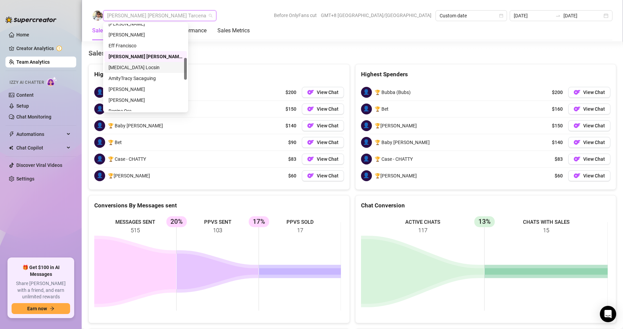
click at [124, 64] on div "[MEDICAL_DATA] Locsin" at bounding box center [146, 67] width 74 height 7
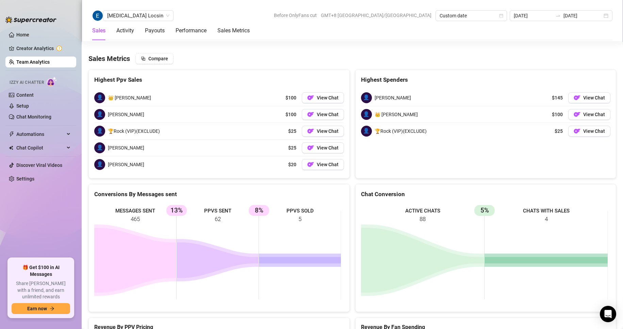
scroll to position [1006, 0]
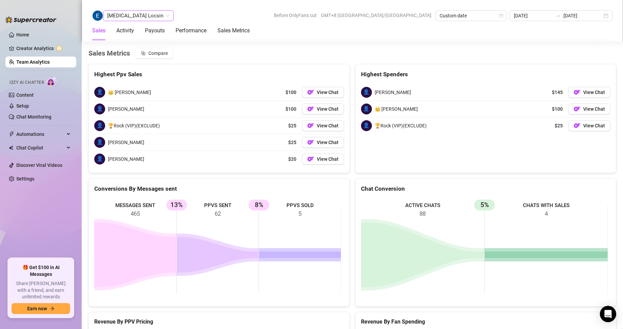
click at [109, 11] on span "[MEDICAL_DATA] Locsin" at bounding box center [138, 16] width 62 height 10
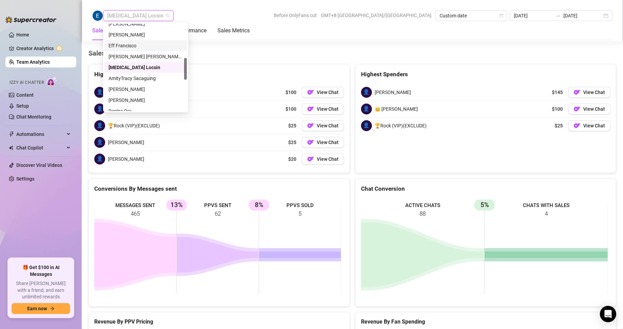
scroll to position [170, 0]
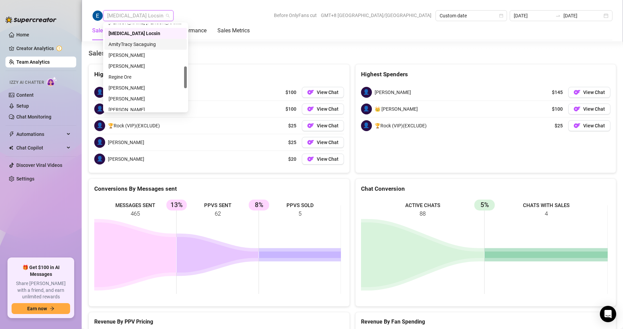
click at [127, 43] on div "AmityTracy Sacaguing" at bounding box center [146, 43] width 74 height 7
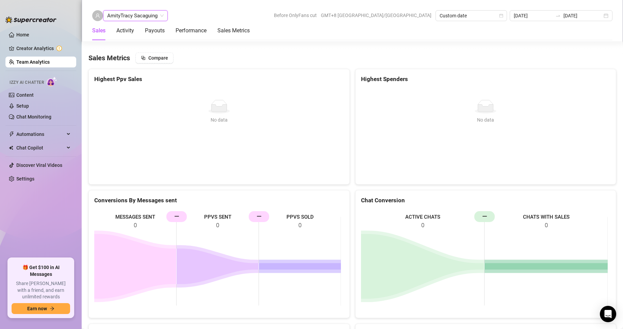
scroll to position [901, 0]
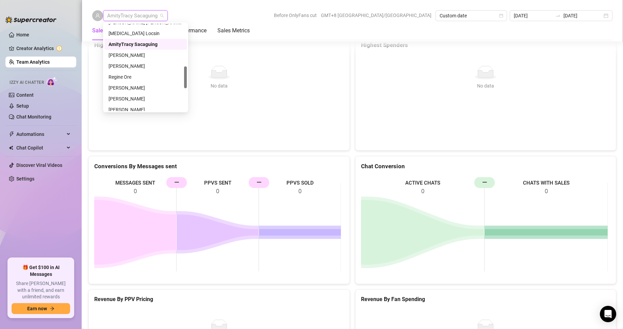
click at [143, 12] on span "AmityTracy Sacaguing" at bounding box center [135, 16] width 56 height 10
click at [128, 57] on div "[PERSON_NAME]" at bounding box center [146, 54] width 74 height 7
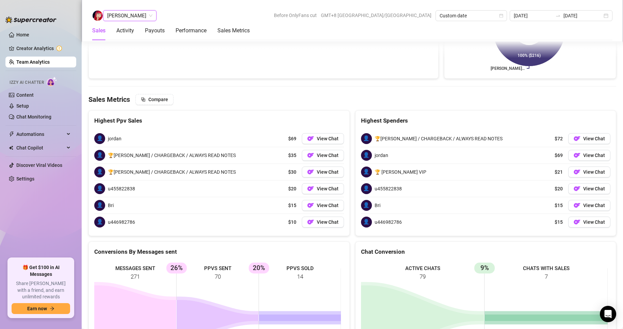
scroll to position [1077, 0]
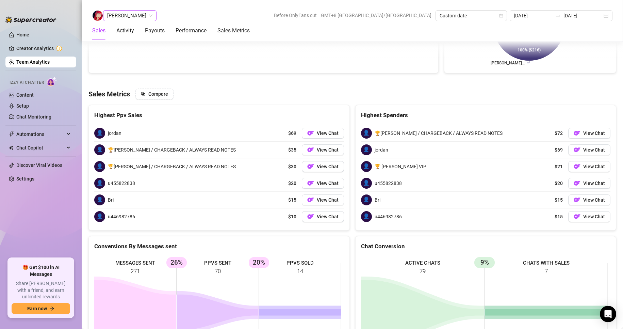
click at [134, 14] on span "[PERSON_NAME]" at bounding box center [129, 16] width 45 height 10
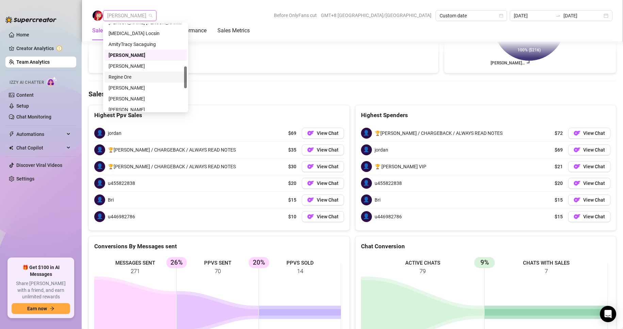
click at [118, 75] on div "Regine Ore" at bounding box center [146, 76] width 74 height 7
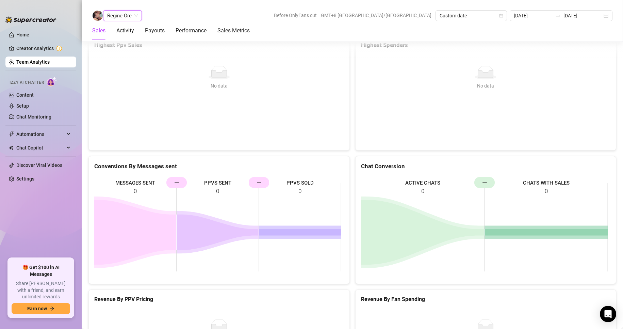
scroll to position [935, 0]
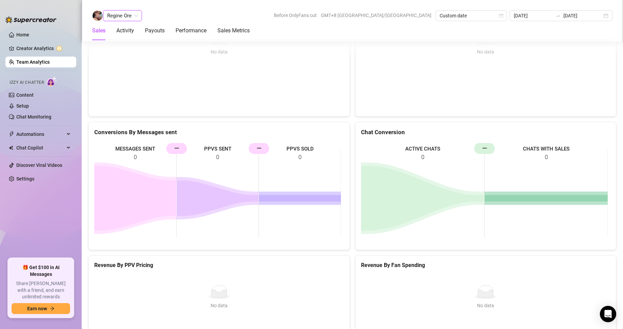
click at [124, 15] on span "Regine Ore" at bounding box center [122, 16] width 31 height 10
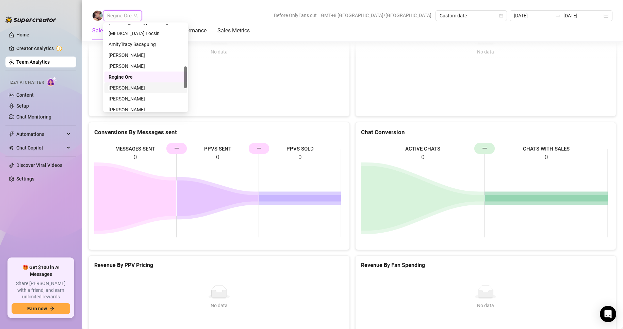
click at [122, 85] on div "[PERSON_NAME]" at bounding box center [146, 87] width 74 height 7
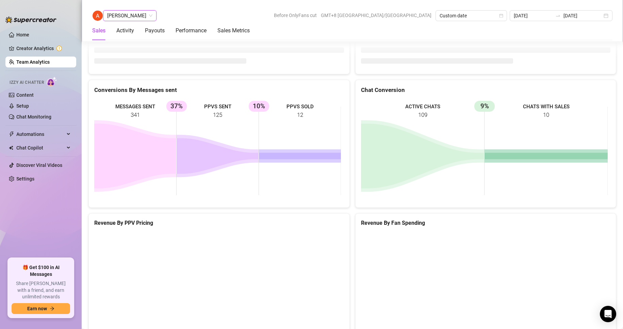
scroll to position [1181, 0]
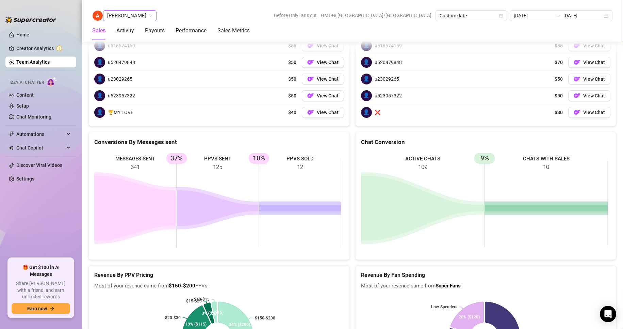
click at [126, 18] on span "[PERSON_NAME]" at bounding box center [129, 16] width 45 height 10
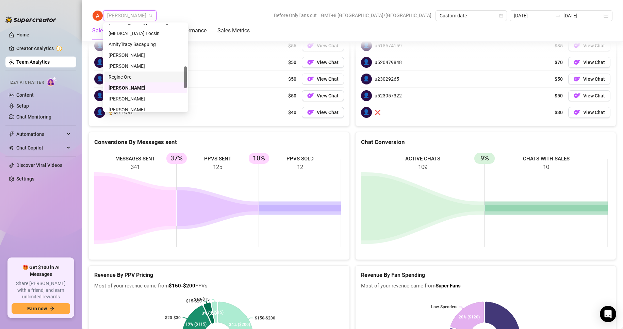
scroll to position [204, 0]
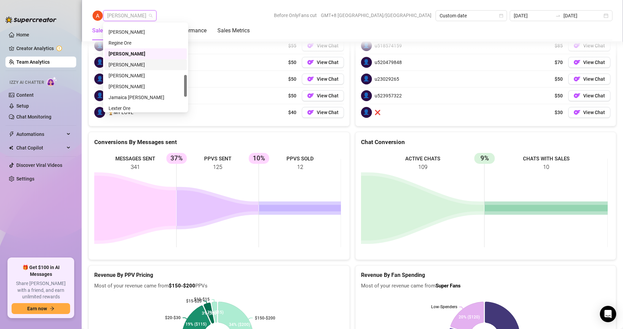
click at [122, 62] on div "[PERSON_NAME]" at bounding box center [146, 64] width 74 height 7
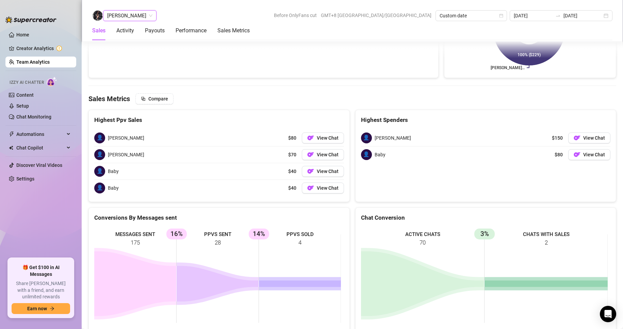
scroll to position [1074, 0]
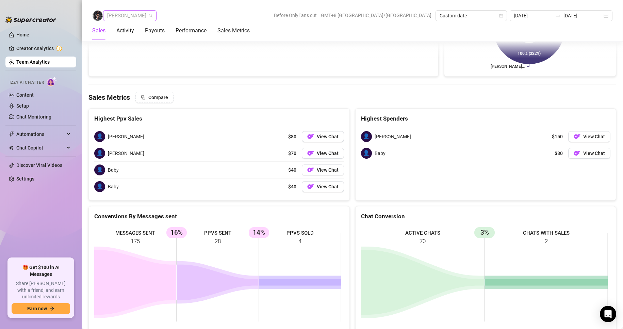
click at [126, 16] on span "[PERSON_NAME]" at bounding box center [129, 16] width 45 height 10
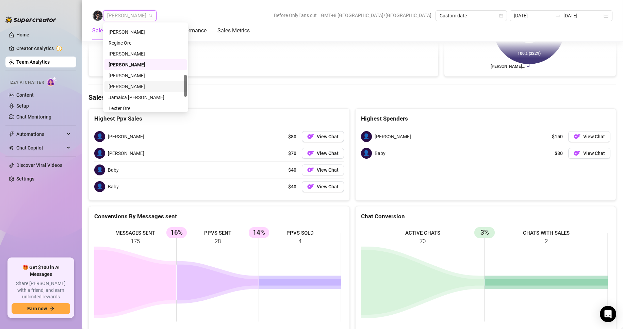
scroll to position [238, 0]
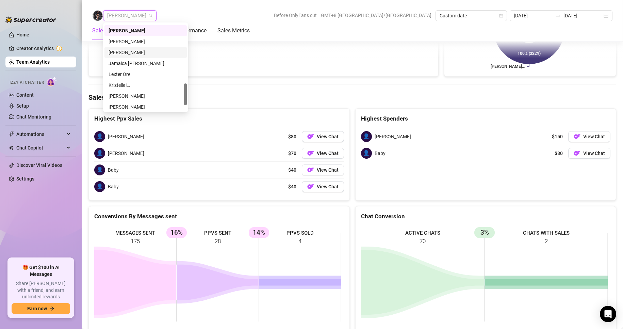
click at [125, 51] on div "[PERSON_NAME]" at bounding box center [146, 52] width 74 height 7
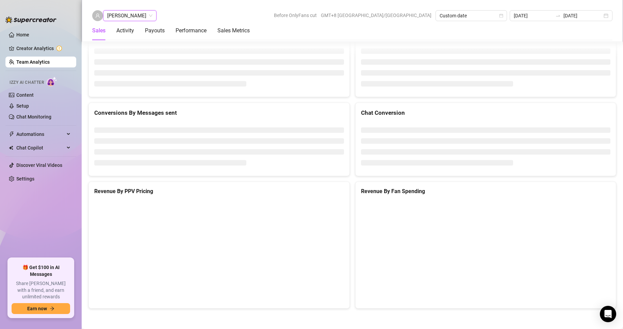
click at [130, 19] on span "[PERSON_NAME]" at bounding box center [129, 16] width 45 height 10
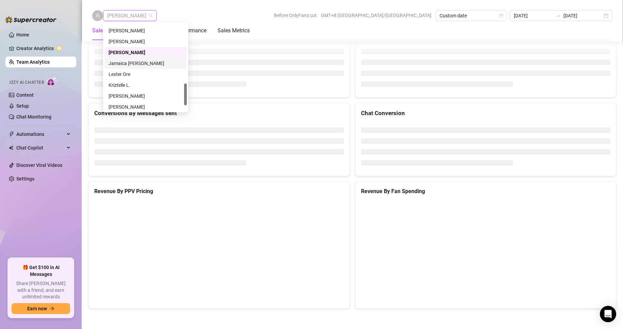
click at [132, 63] on div "Jamaica [PERSON_NAME]" at bounding box center [146, 63] width 74 height 7
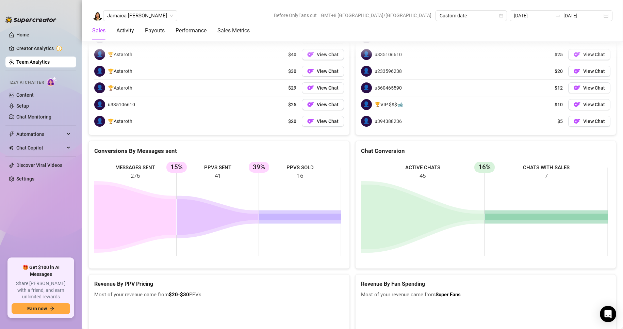
scroll to position [1174, 0]
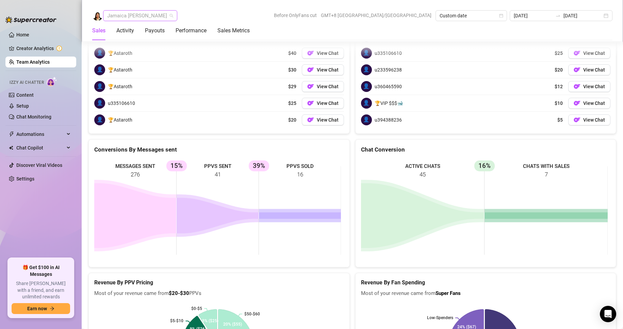
click at [132, 17] on span "Jamaica [PERSON_NAME]" at bounding box center [140, 16] width 66 height 10
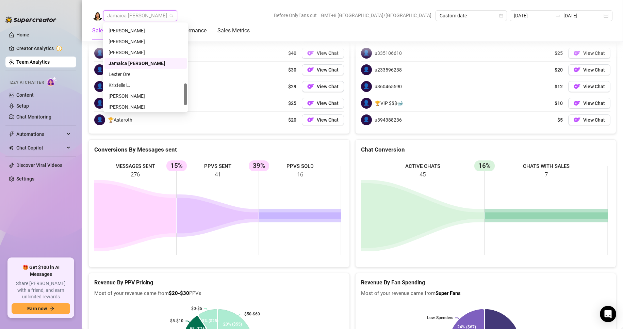
scroll to position [261, 0]
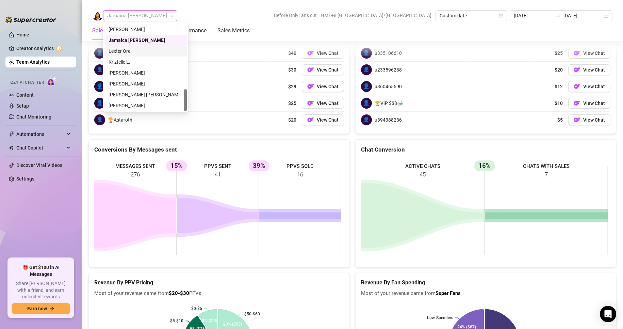
click at [116, 49] on div "Lexter Ore" at bounding box center [146, 50] width 74 height 7
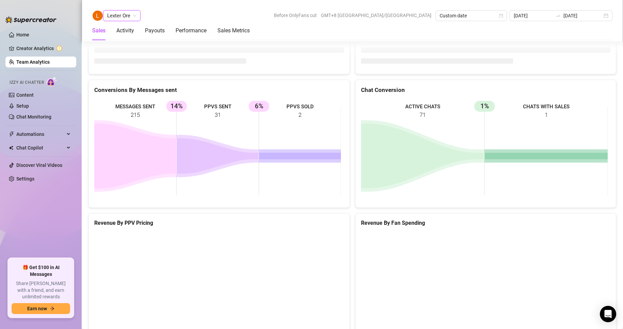
scroll to position [1070, 0]
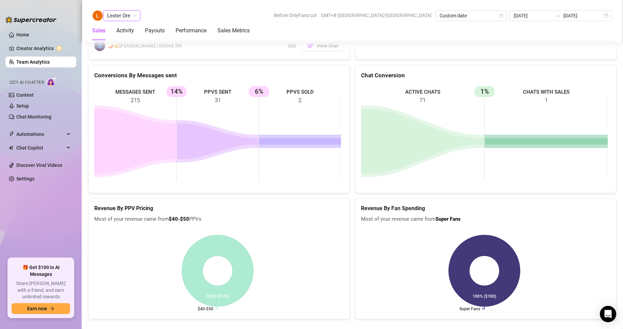
click at [119, 17] on span "Lexter Ore" at bounding box center [121, 16] width 29 height 10
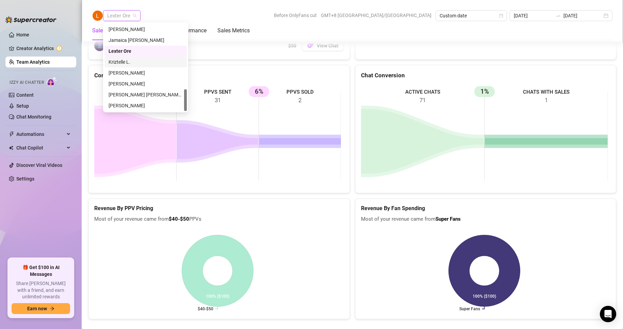
click at [122, 63] on div "Kriztelle L." at bounding box center [146, 61] width 74 height 7
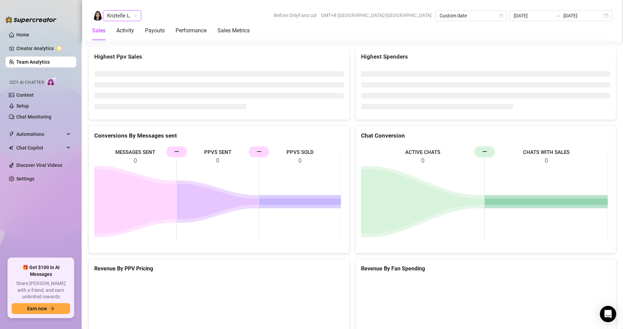
scroll to position [1064, 0]
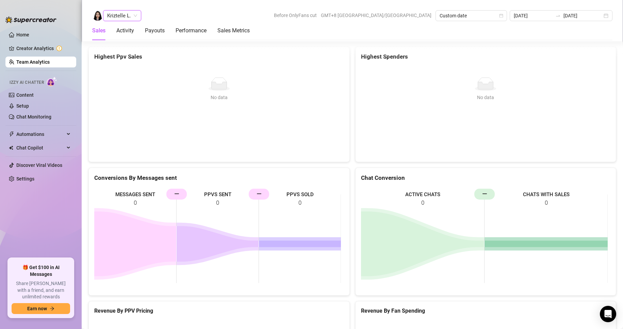
click at [121, 12] on span "Kriztelle L." at bounding box center [122, 16] width 30 height 10
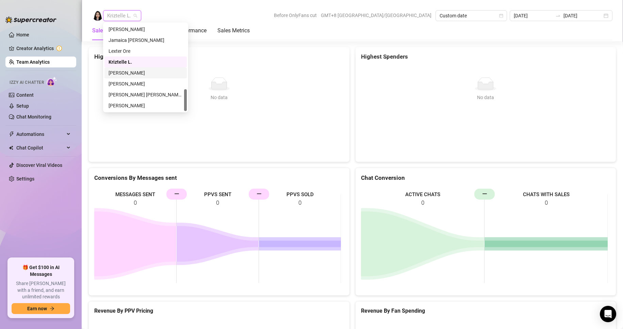
click at [128, 72] on div "[PERSON_NAME]" at bounding box center [146, 72] width 74 height 7
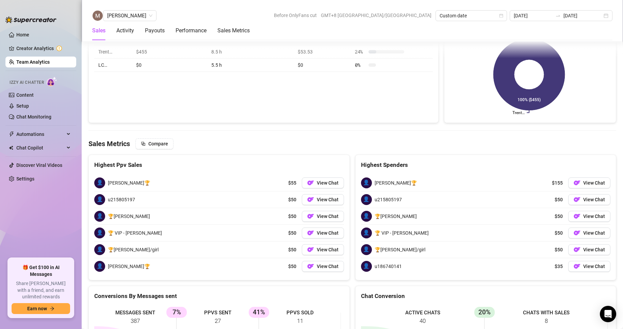
scroll to position [1066, 0]
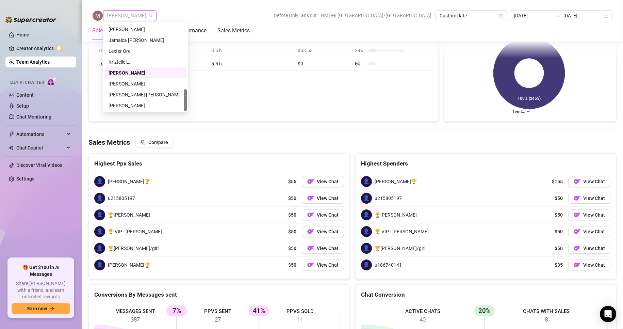
click at [134, 16] on span "[PERSON_NAME]" at bounding box center [129, 16] width 45 height 10
click at [120, 86] on div "[PERSON_NAME]" at bounding box center [146, 83] width 74 height 7
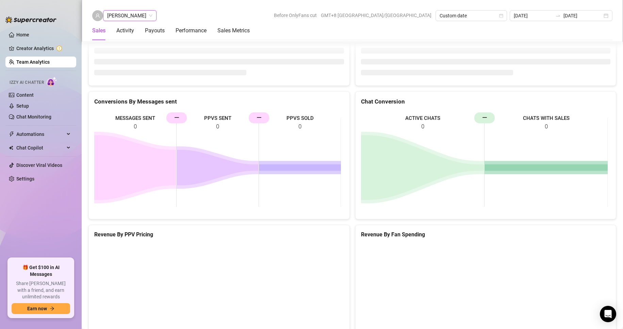
scroll to position [1054, 0]
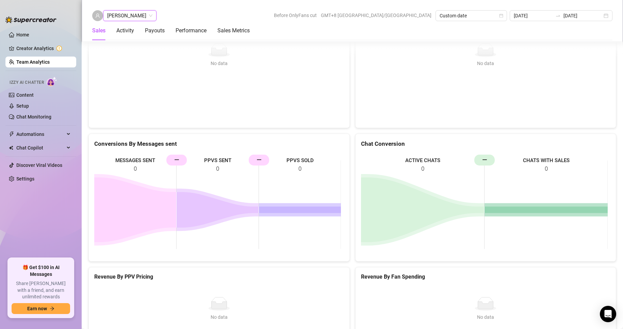
click at [127, 16] on span "[PERSON_NAME]" at bounding box center [129, 16] width 45 height 10
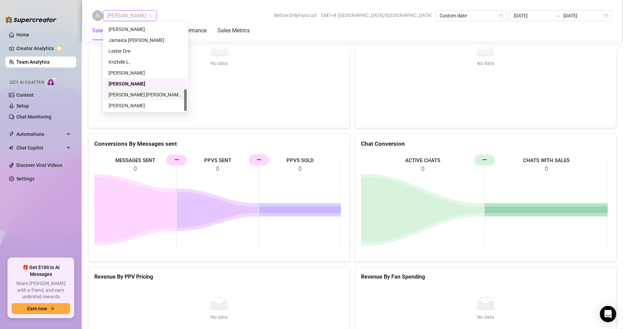
click at [130, 94] on div "[PERSON_NAME] [PERSON_NAME] Tayre" at bounding box center [146, 94] width 74 height 7
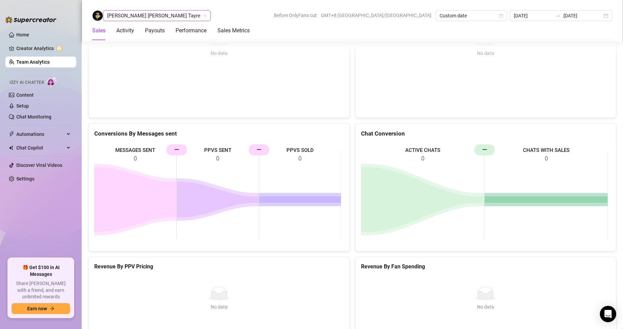
scroll to position [935, 0]
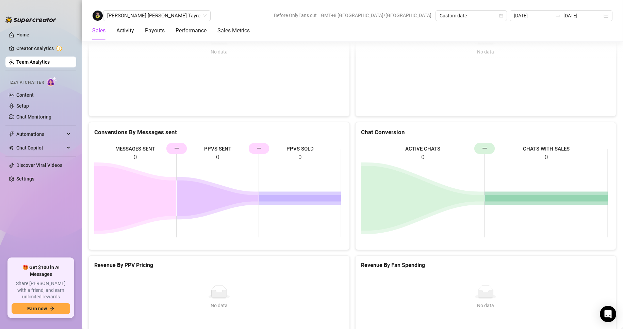
click at [123, 10] on div "[PERSON_NAME] [PERSON_NAME] Tayre Before OnlyFans cut GMT+8 [GEOGRAPHIC_DATA]/[…" at bounding box center [352, 21] width 541 height 42
click at [137, 13] on span "[PERSON_NAME] [PERSON_NAME] Tayre" at bounding box center [156, 16] width 99 height 10
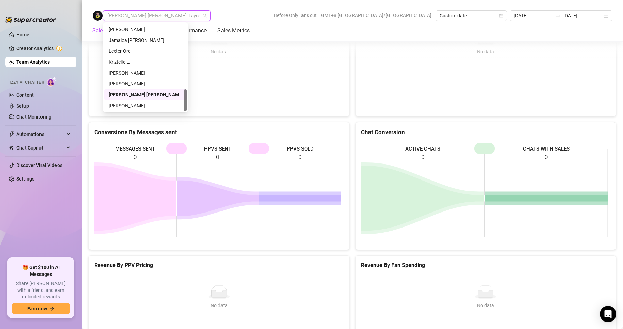
click at [199, 12] on div "[PERSON_NAME] [PERSON_NAME] Tayre Before OnlyFans cut GMT+8 [GEOGRAPHIC_DATA]/[…" at bounding box center [352, 15] width 520 height 11
